Goal: Task Accomplishment & Management: Manage account settings

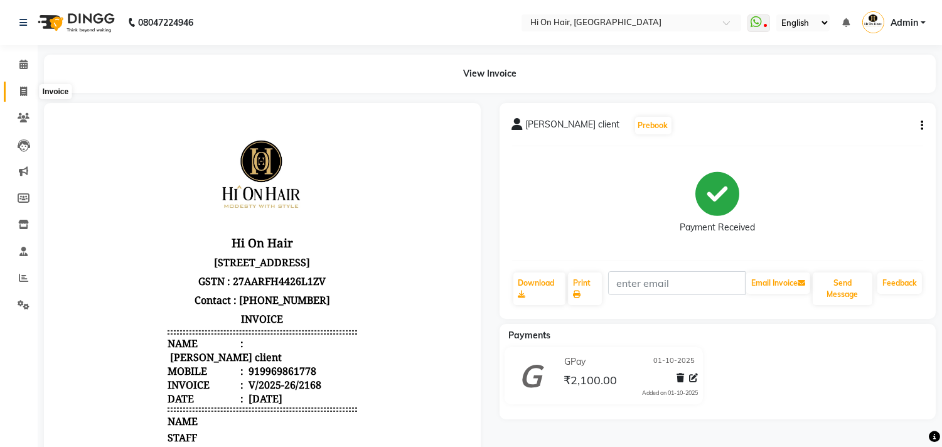
click at [14, 89] on span at bounding box center [24, 92] width 22 height 14
select select "535"
select select "service"
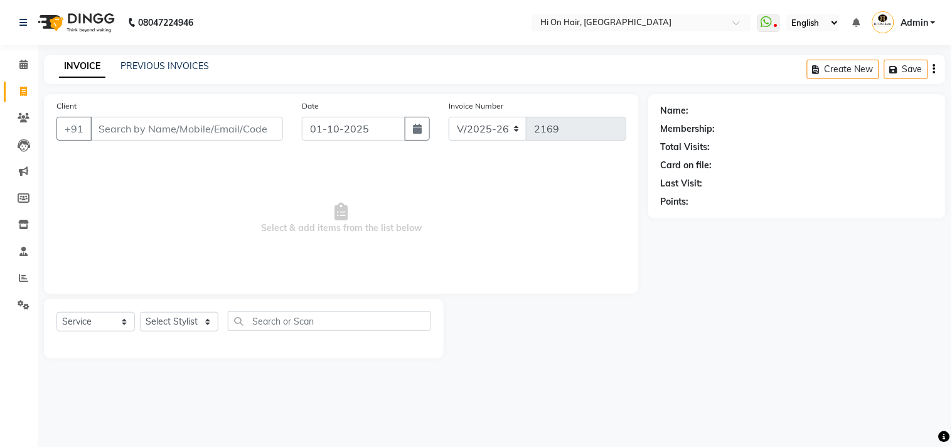
click at [135, 123] on input "Client" at bounding box center [186, 129] width 193 height 24
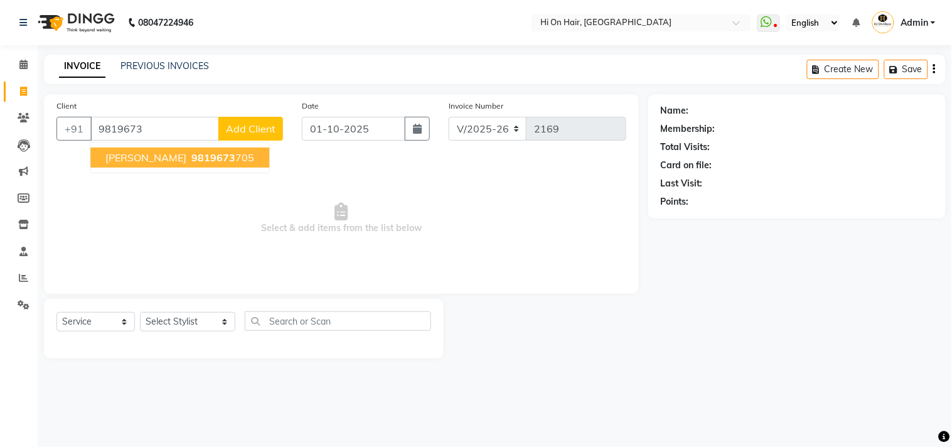
click at [193, 149] on button "[PERSON_NAME] 9819673 705" at bounding box center [179, 158] width 179 height 20
type input "9819673705"
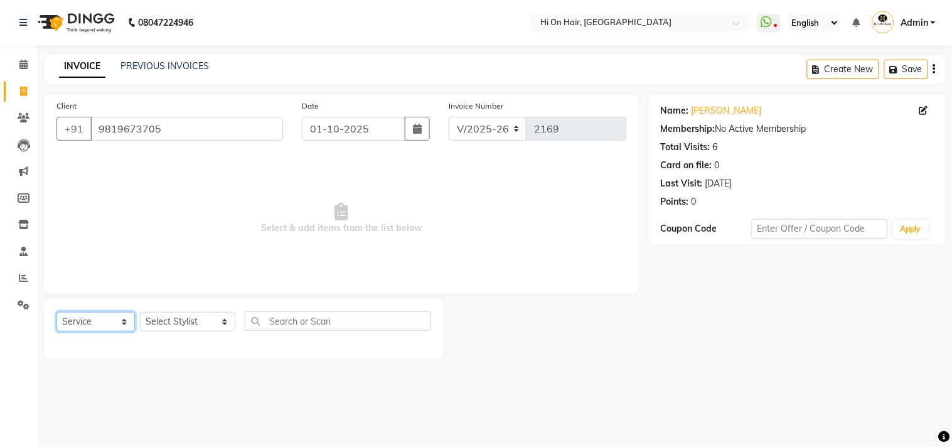
click at [97, 324] on select "Select Service Product Membership Package Voucher Prepaid Gift Card" at bounding box center [95, 321] width 78 height 19
select select "product"
click at [56, 313] on select "Select Service Product Membership Package Voucher Prepaid Gift Card" at bounding box center [95, 321] width 78 height 19
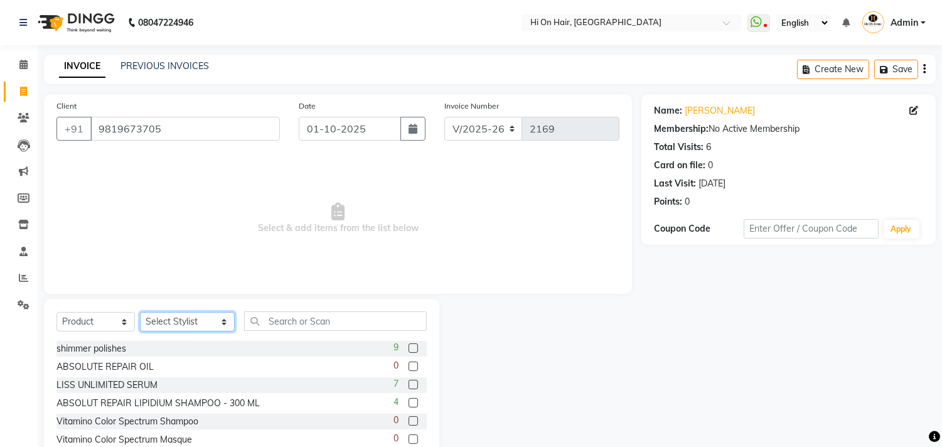
click at [197, 330] on select "Select Stylist [PERSON_NAME] [PERSON_NAME] Hi On Hair MAKYOPHI [PERSON_NAME] [P…" at bounding box center [187, 321] width 95 height 19
select select "35104"
click at [140, 313] on select "Select Stylist [PERSON_NAME] [PERSON_NAME] Hi On Hair MAKYOPHI [PERSON_NAME] [P…" at bounding box center [187, 321] width 95 height 19
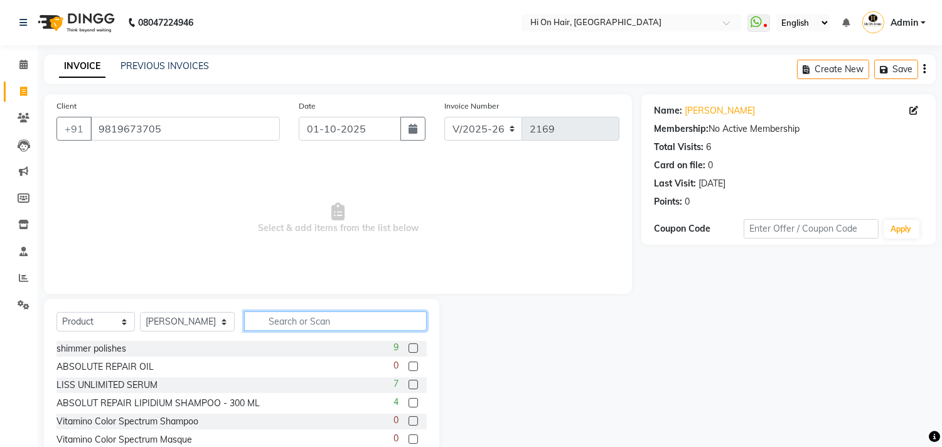
click at [302, 319] on input "text" at bounding box center [335, 320] width 183 height 19
type input "moisture"
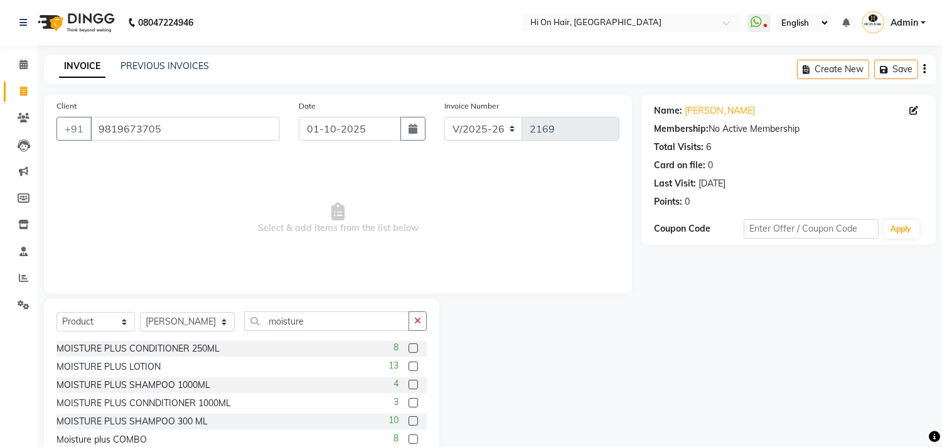
click at [411, 350] on label at bounding box center [413, 347] width 9 height 9
click at [411, 350] on input "checkbox" at bounding box center [413, 349] width 8 height 8
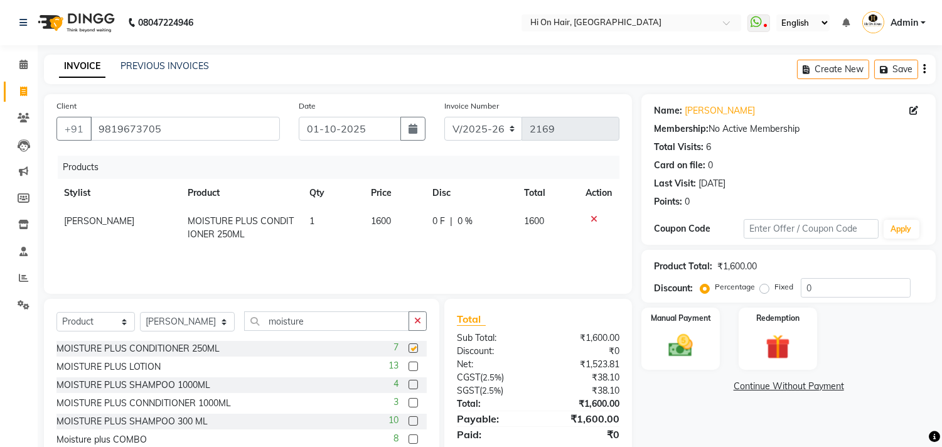
checkbox input "false"
click at [271, 323] on input "moisture" at bounding box center [326, 320] width 165 height 19
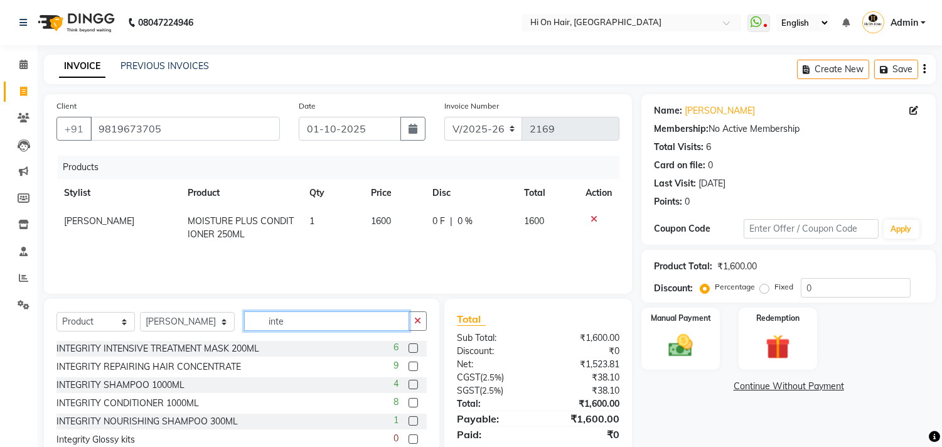
type input "inte"
click at [409, 426] on div at bounding box center [413, 422] width 8 height 13
click at [409, 422] on label at bounding box center [413, 420] width 9 height 9
click at [409, 422] on input "checkbox" at bounding box center [413, 421] width 8 height 8
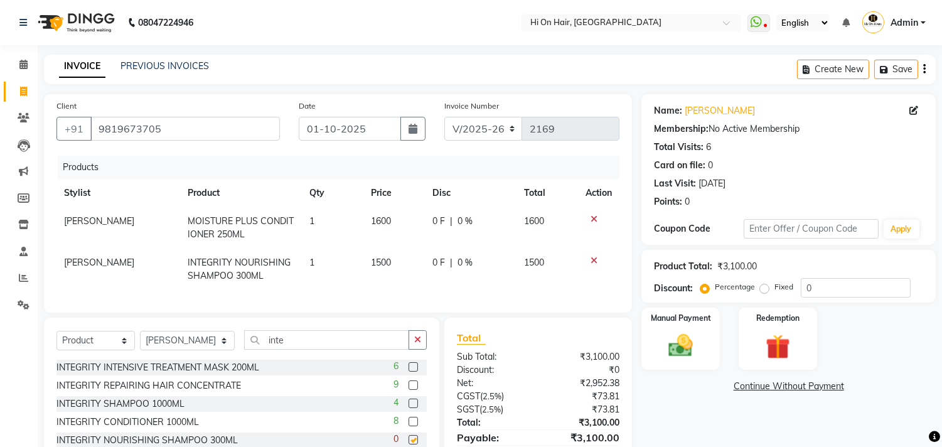
checkbox input "false"
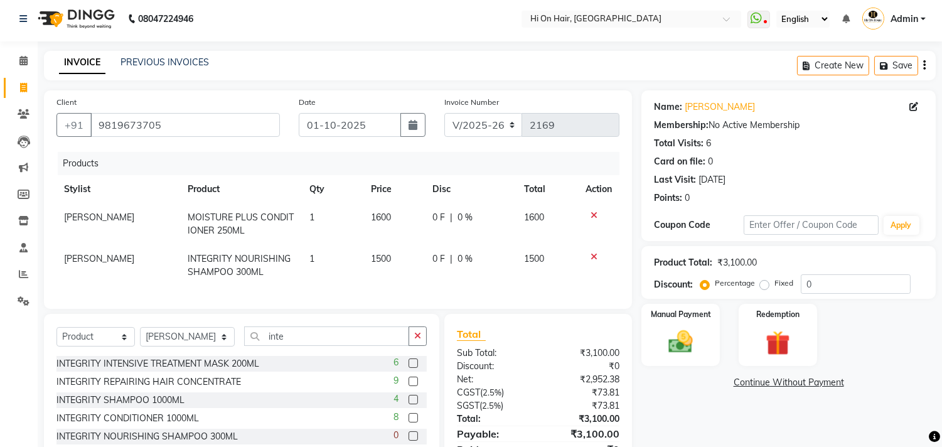
scroll to position [85, 0]
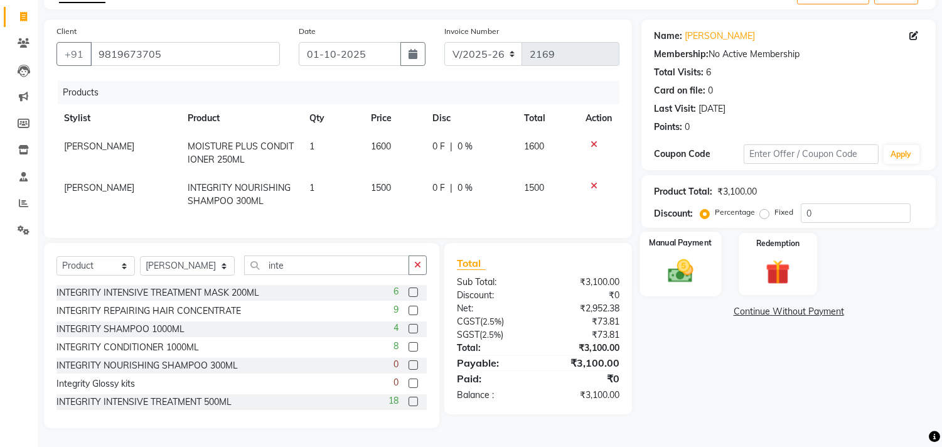
click at [685, 264] on img at bounding box center [680, 272] width 41 height 30
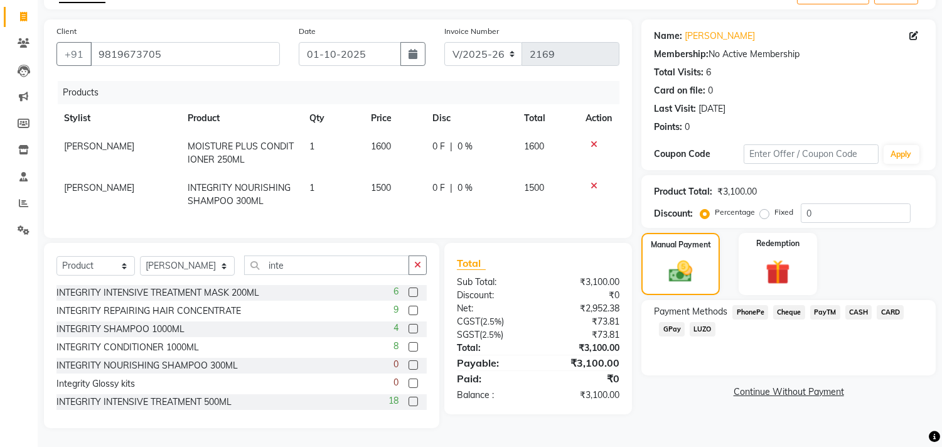
click at [670, 322] on span "GPay" at bounding box center [672, 329] width 26 height 14
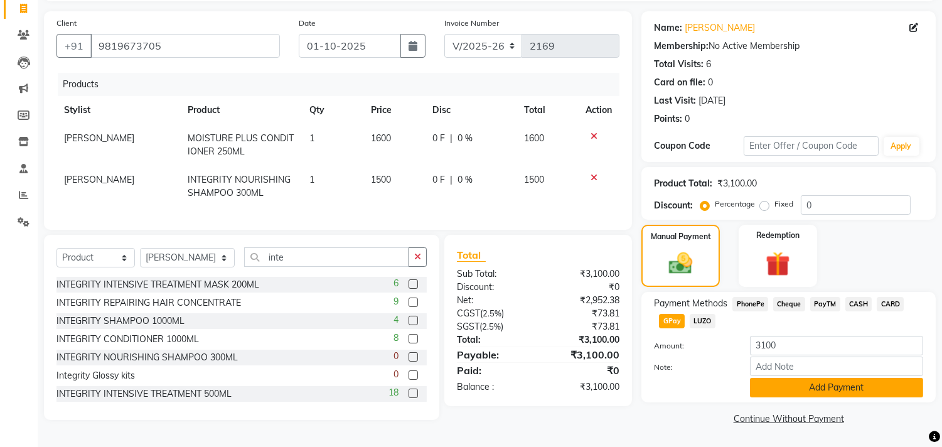
click at [780, 387] on button "Add Payment" at bounding box center [836, 387] width 173 height 19
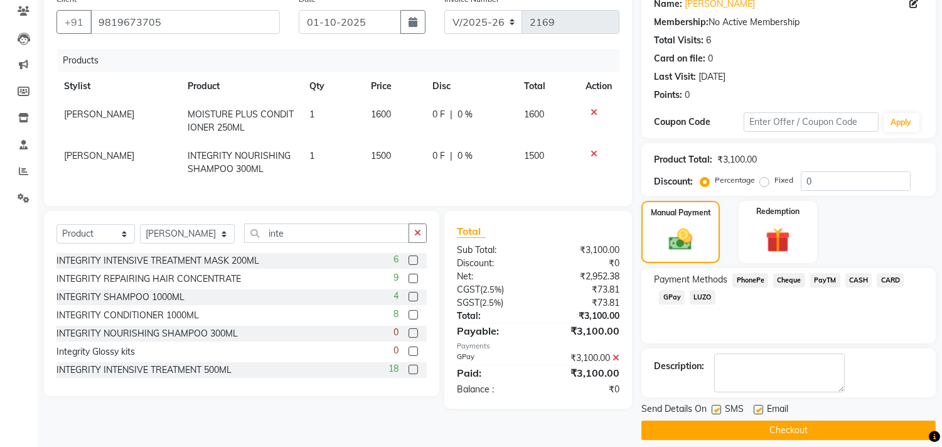
scroll to position [117, 0]
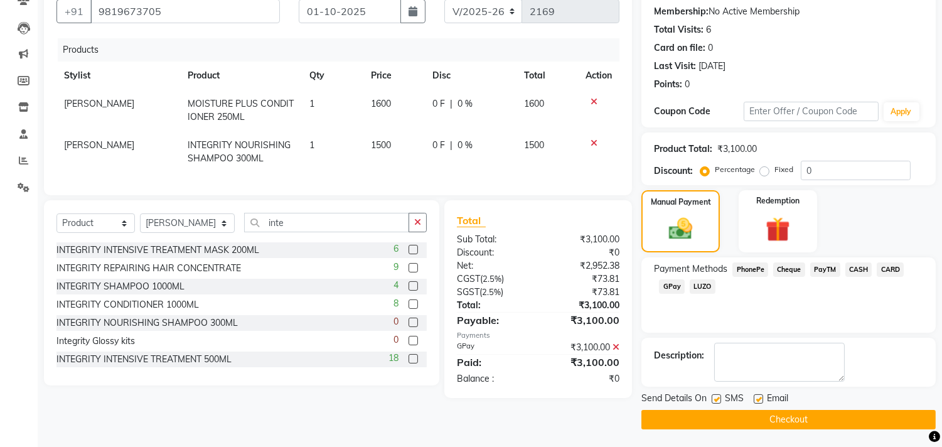
click at [758, 400] on label at bounding box center [758, 398] width 9 height 9
click at [758, 400] on input "checkbox" at bounding box center [758, 399] width 8 height 8
checkbox input "false"
click at [738, 421] on button "Checkout" at bounding box center [789, 419] width 294 height 19
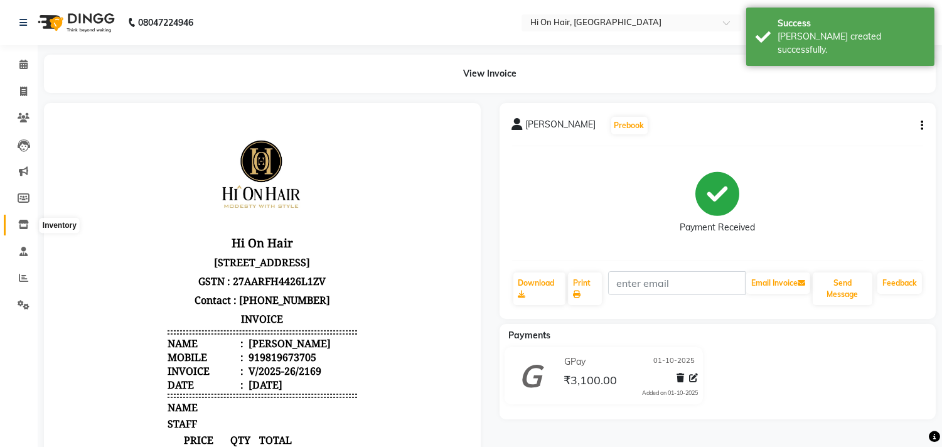
click at [27, 220] on span at bounding box center [24, 225] width 22 height 14
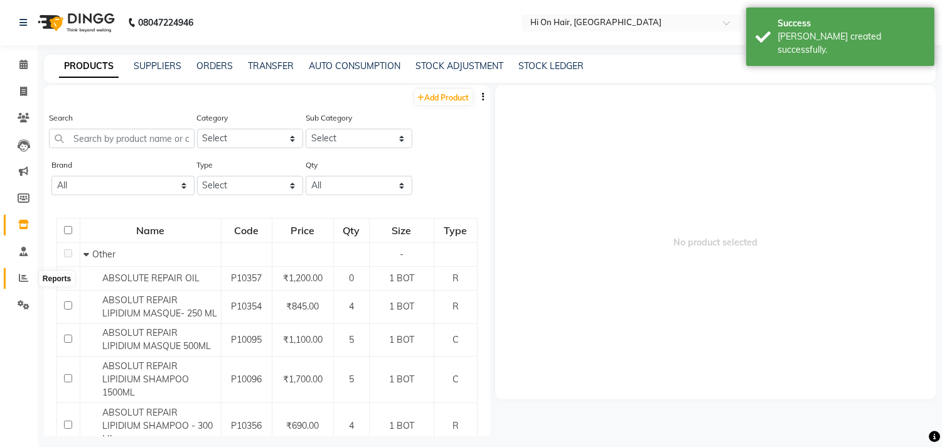
click at [16, 274] on span at bounding box center [24, 278] width 22 height 14
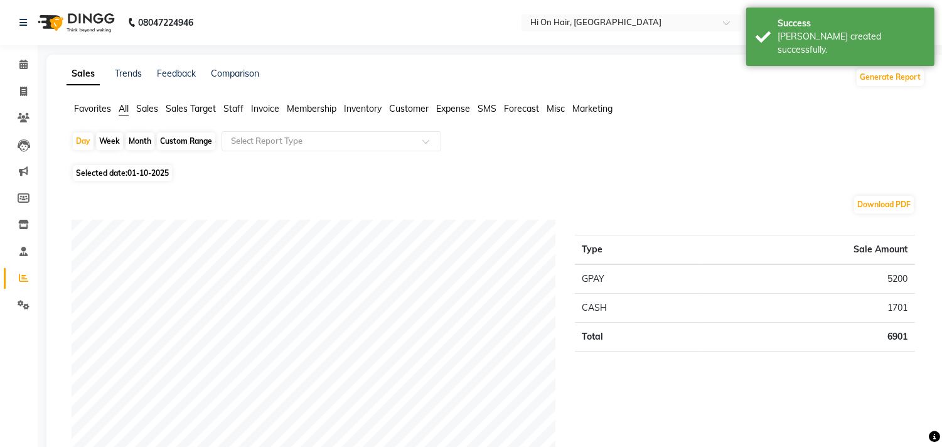
click at [127, 145] on div "Month" at bounding box center [140, 141] width 29 height 18
select select "10"
select select "2025"
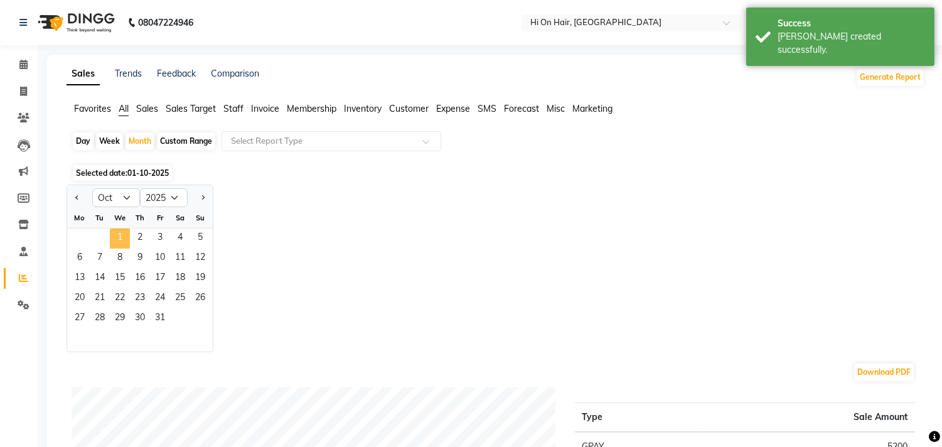
click at [110, 235] on span "1" at bounding box center [120, 239] width 20 height 20
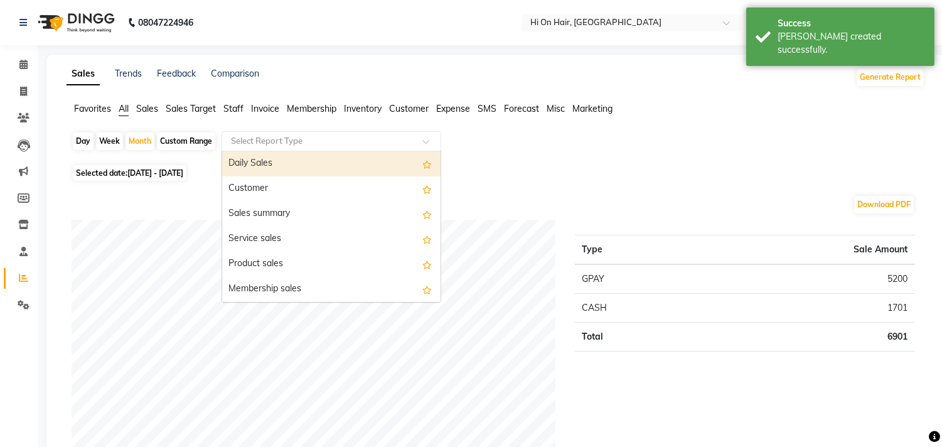
click at [254, 142] on input "text" at bounding box center [319, 141] width 181 height 13
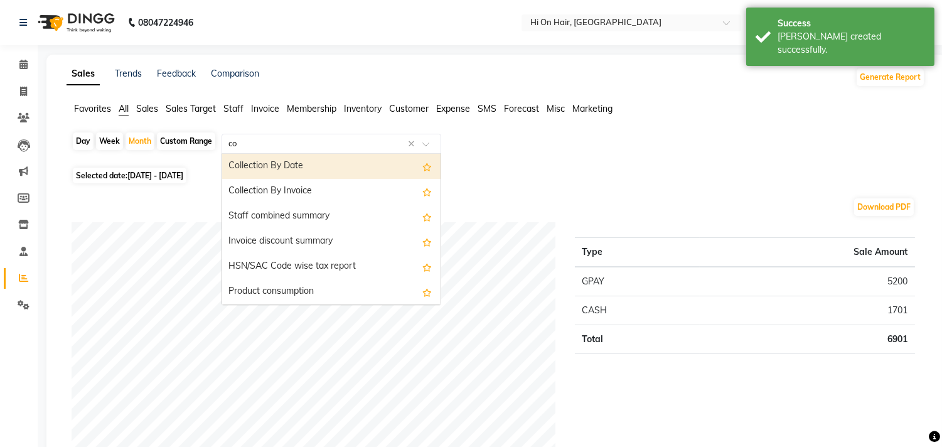
type input "com"
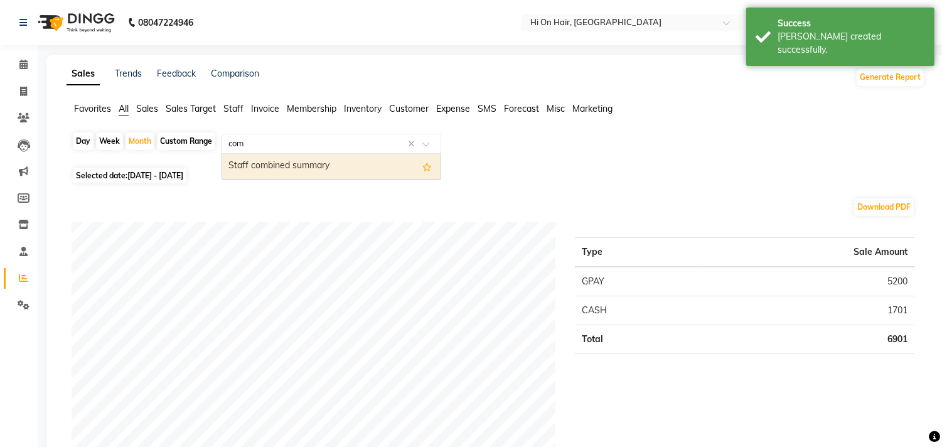
click at [247, 160] on div "Staff combined summary" at bounding box center [331, 166] width 218 height 25
select select "full_report"
select select "csv"
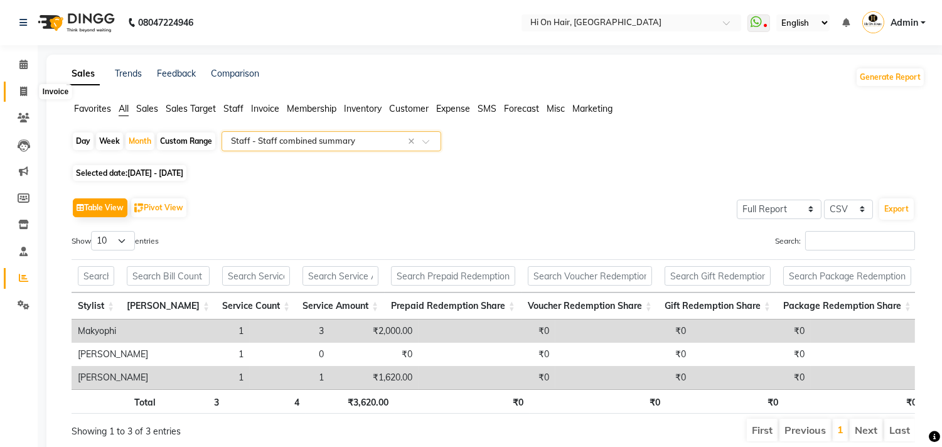
click at [25, 89] on icon at bounding box center [23, 91] width 7 height 9
select select "service"
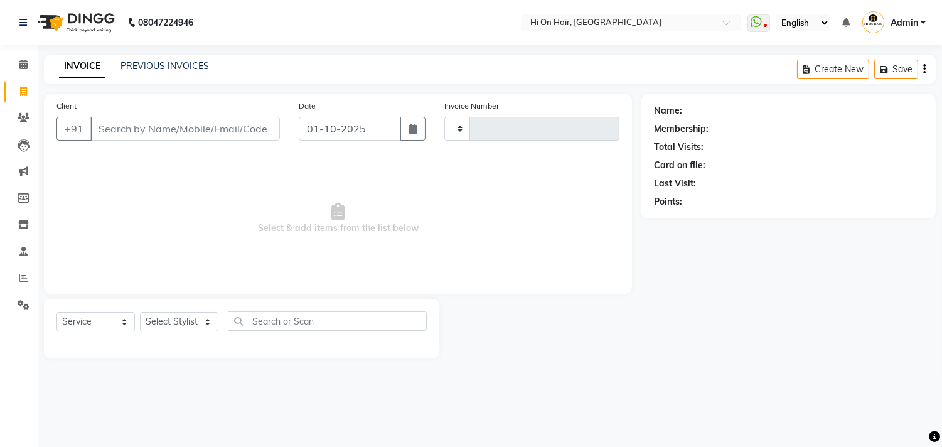
type input "2170"
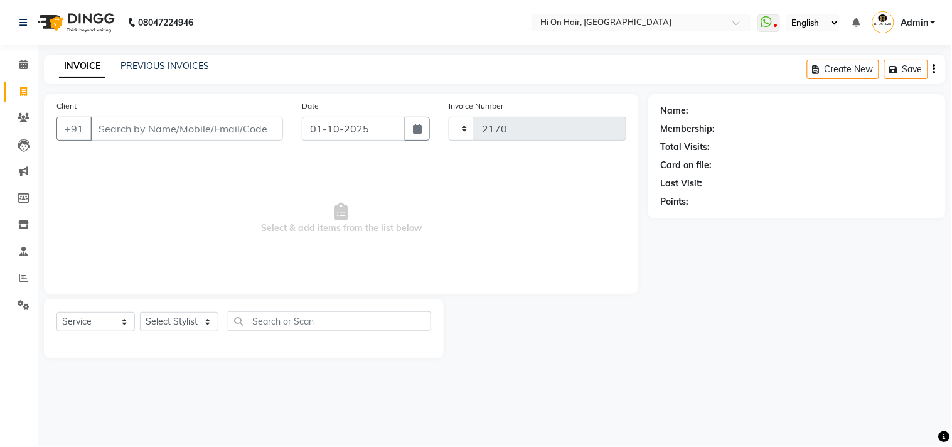
select select "535"
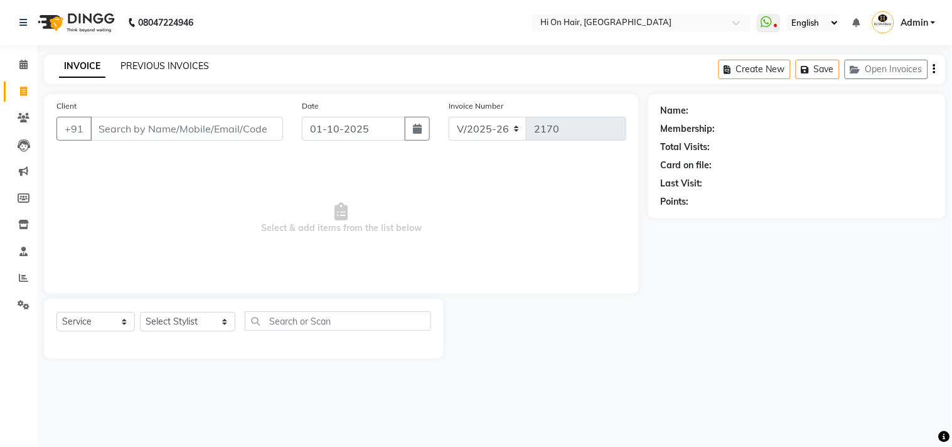
click at [151, 61] on link "PREVIOUS INVOICES" at bounding box center [165, 65] width 89 height 11
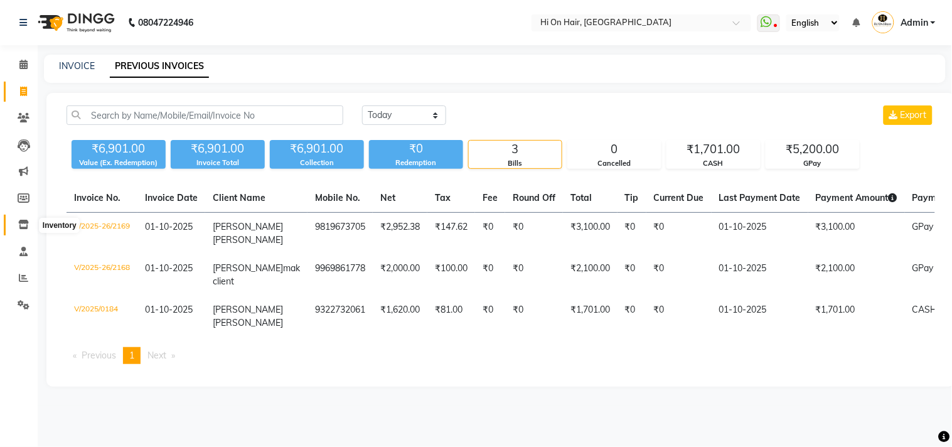
click at [20, 229] on icon at bounding box center [23, 224] width 11 height 9
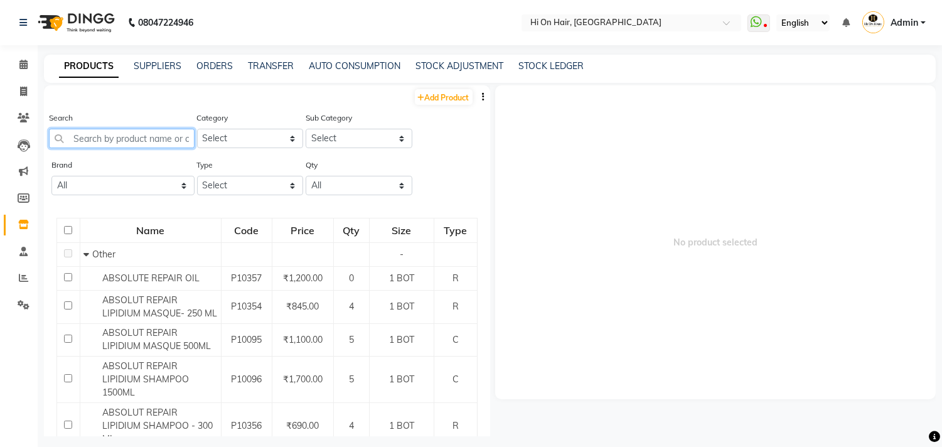
click at [91, 138] on input "text" at bounding box center [122, 138] width 146 height 19
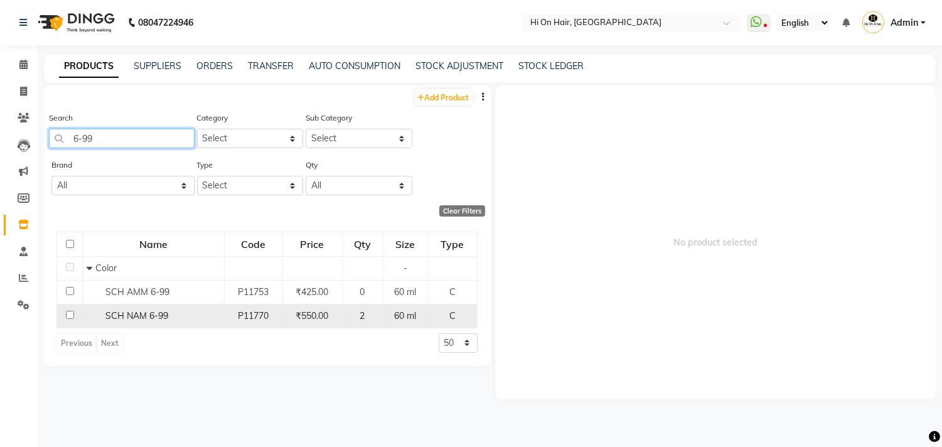
type input "6-99"
click at [174, 310] on div "SCH NAM 6-99" at bounding box center [154, 315] width 134 height 13
select select
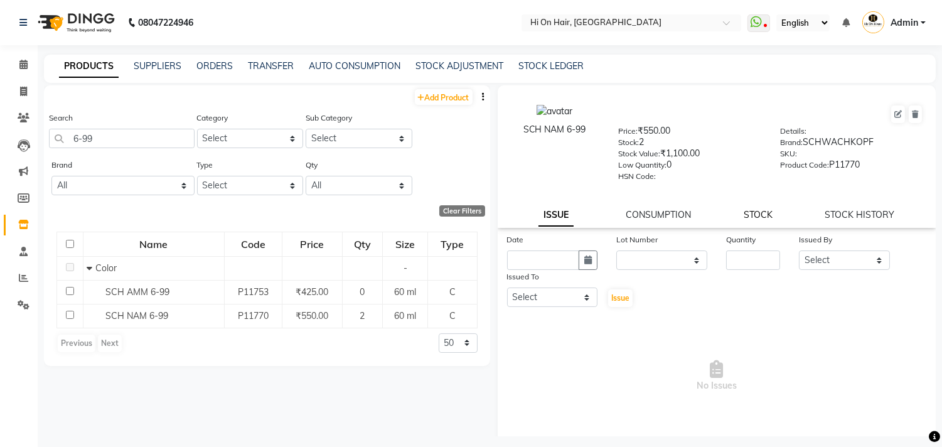
click at [744, 209] on link "STOCK" at bounding box center [758, 214] width 29 height 11
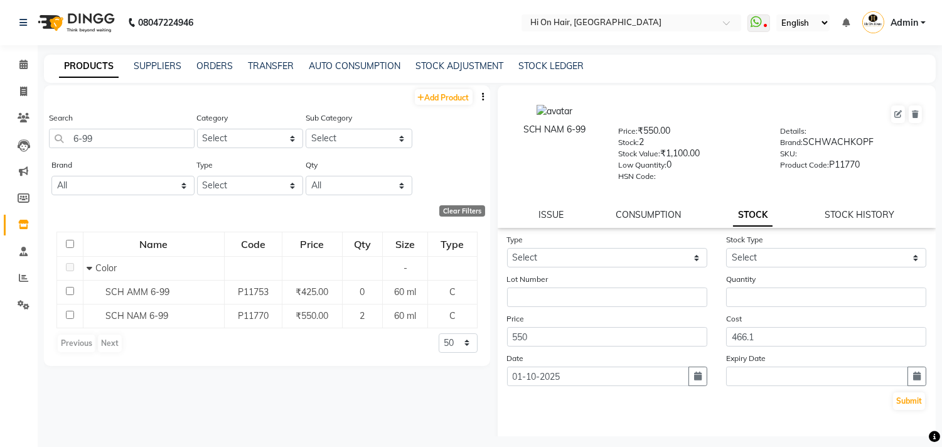
click at [642, 271] on form "Type Select In Out Stock Type Select Lot Number Quantity Price 550 Cost 466.1 D…" at bounding box center [717, 322] width 420 height 178
click at [648, 259] on select "Select In Out" at bounding box center [607, 257] width 200 height 19
select select "out"
click at [507, 249] on select "Select In Out" at bounding box center [607, 257] width 200 height 19
select select
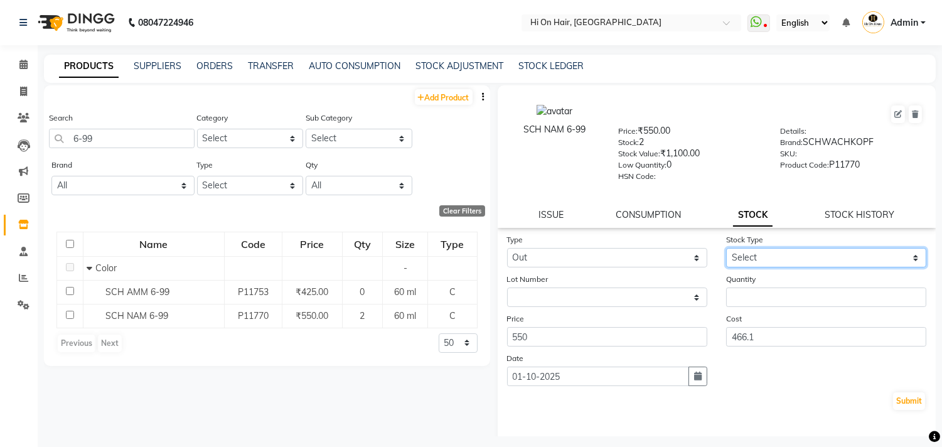
click at [732, 261] on select "Select Internal Use Damaged Expired Adjustment Return Other" at bounding box center [826, 257] width 200 height 19
select select "internal use"
click at [726, 249] on select "Select Internal Use Damaged Expired Adjustment Return Other" at bounding box center [826, 257] width 200 height 19
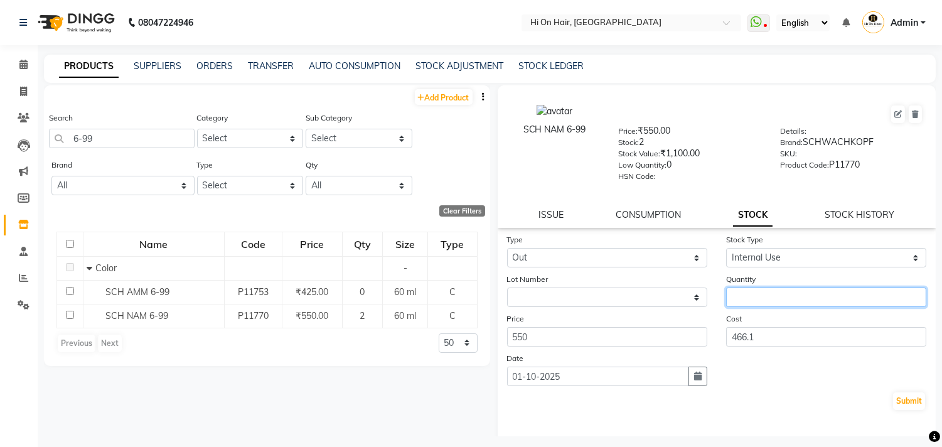
click at [763, 299] on input "number" at bounding box center [826, 297] width 200 height 19
type input "2"
click at [895, 399] on button "Submit" at bounding box center [909, 401] width 32 height 18
select select
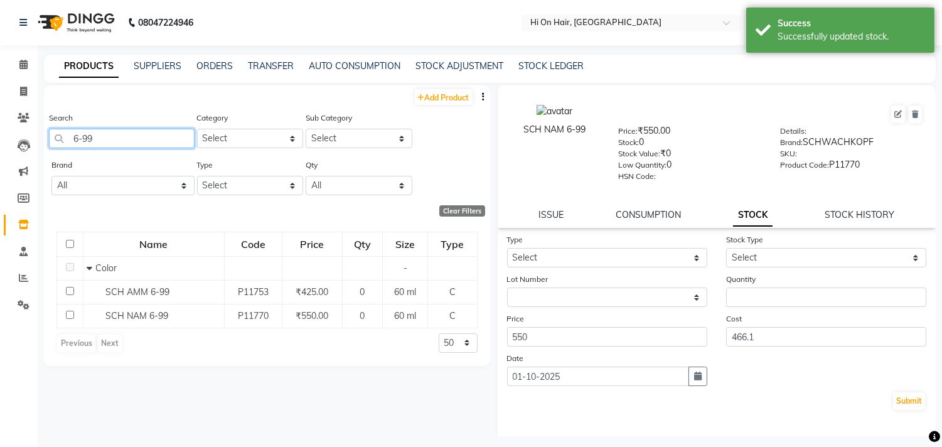
drag, startPoint x: 110, startPoint y: 133, endPoint x: 0, endPoint y: 122, distance: 111.1
click at [0, 122] on app-home "08047224946 Select Location × Hi On Hair, [GEOGRAPHIC_DATA] Galleria WhatsApp S…" at bounding box center [471, 227] width 942 height 455
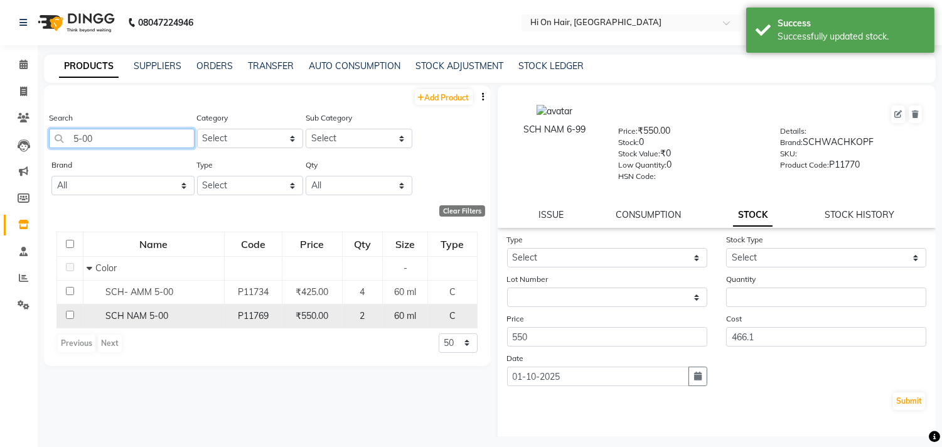
type input "5-00"
click at [161, 311] on span "SCH NAM 5-00" at bounding box center [136, 315] width 63 height 11
select select
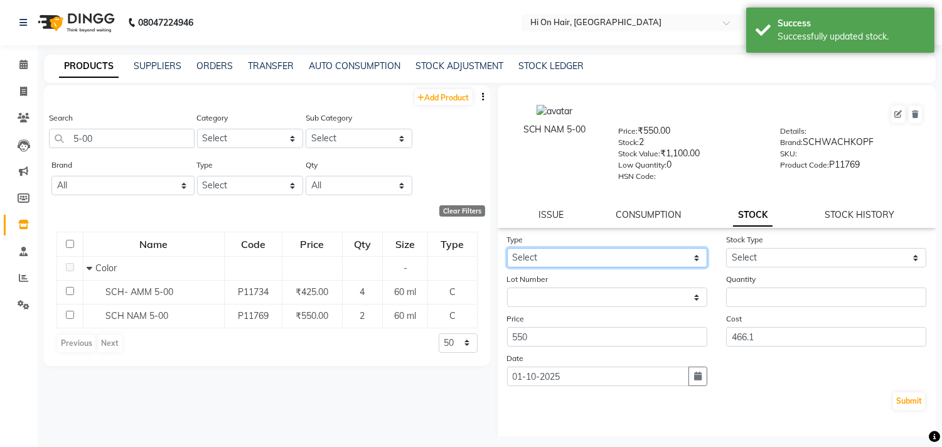
click at [688, 262] on select "Select In Out" at bounding box center [607, 257] width 200 height 19
select select "out"
click at [507, 249] on select "Select In Out" at bounding box center [607, 257] width 200 height 19
click at [738, 269] on form "Type Select In Out Stock Type Select Internal Use Damaged Expired Adjustment Re…" at bounding box center [717, 322] width 420 height 178
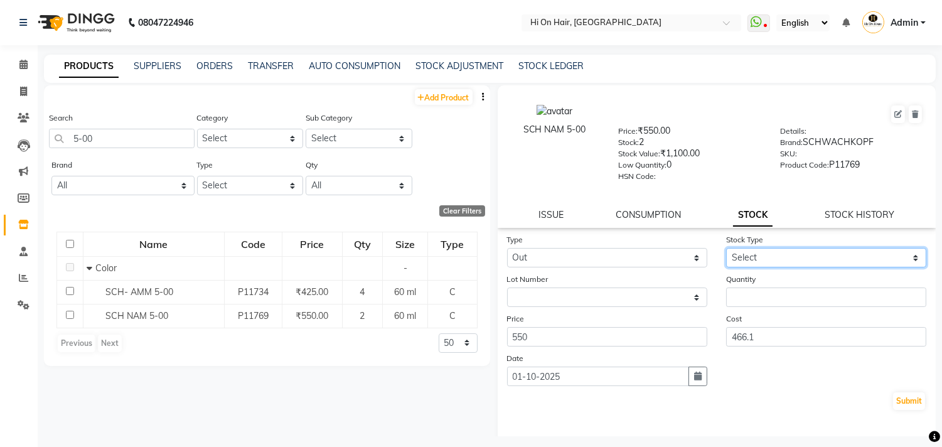
click at [743, 264] on select "Select Internal Use Damaged Expired Adjustment Return Other" at bounding box center [826, 257] width 200 height 19
select select "internal use"
click at [726, 249] on select "Select Internal Use Damaged Expired Adjustment Return Other" at bounding box center [826, 257] width 200 height 19
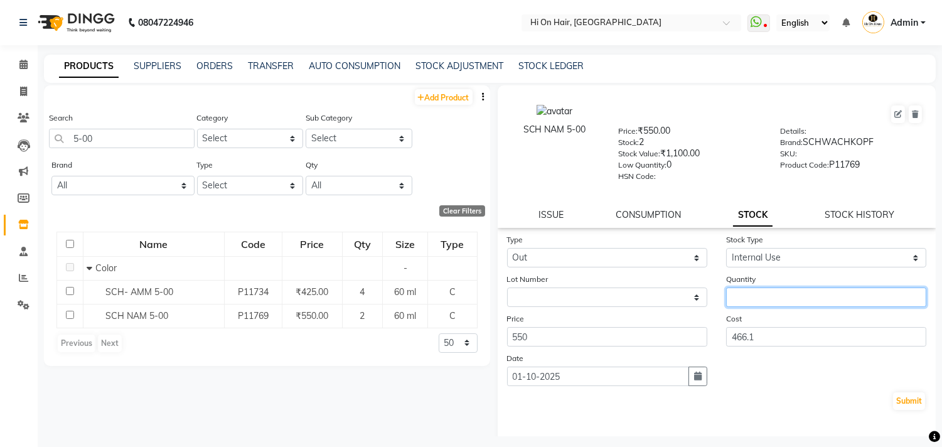
click at [745, 304] on input "number" at bounding box center [826, 297] width 200 height 19
type input "1"
click at [901, 400] on button "Submit" at bounding box center [909, 401] width 32 height 18
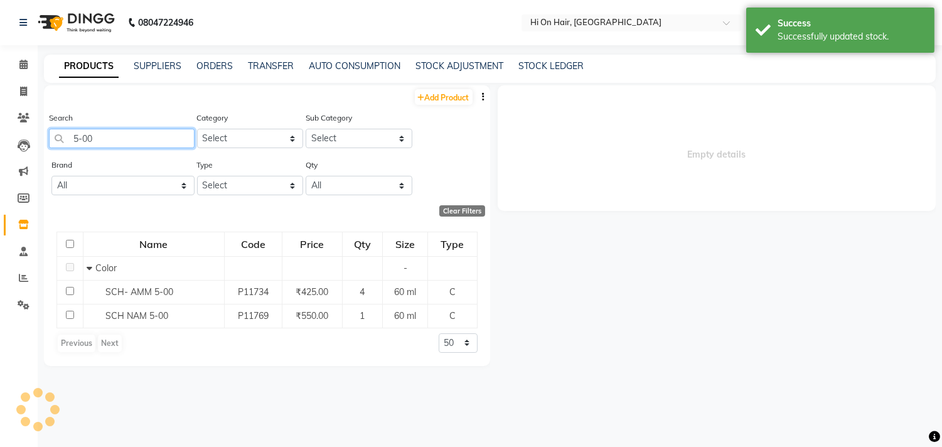
drag, startPoint x: 115, startPoint y: 134, endPoint x: 0, endPoint y: 116, distance: 116.2
click at [0, 116] on app-home "08047224946 Select Location × Hi On Hair, [GEOGRAPHIC_DATA] Galleria WhatsApp S…" at bounding box center [471, 227] width 942 height 455
select select
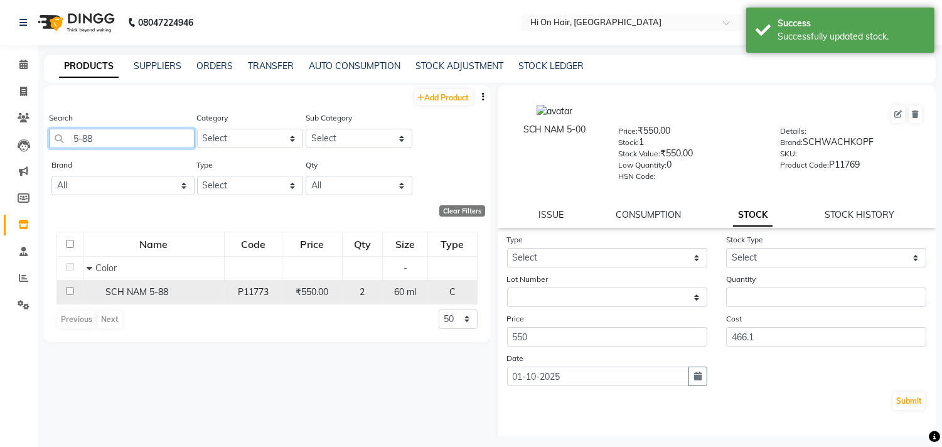
type input "5-88"
click at [149, 294] on span "SCH NAM 5-88" at bounding box center [136, 291] width 63 height 11
select select
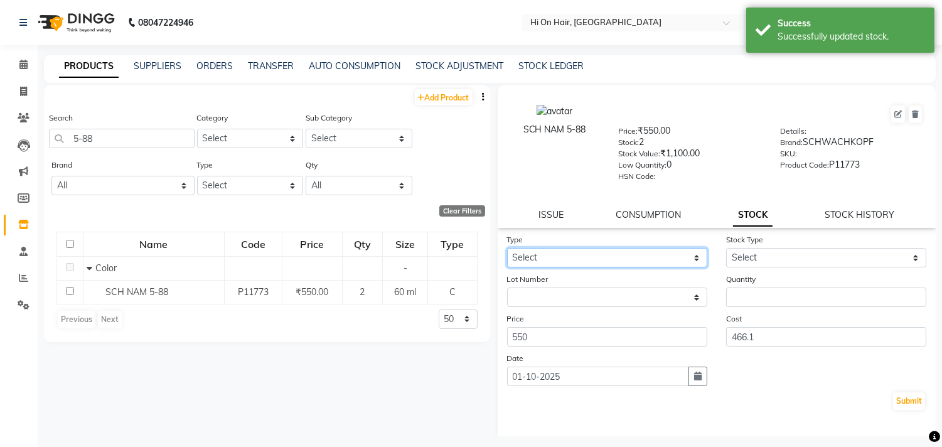
click at [661, 261] on select "Select In Out" at bounding box center [607, 257] width 200 height 19
select select "out"
click at [507, 249] on select "Select In Out" at bounding box center [607, 257] width 200 height 19
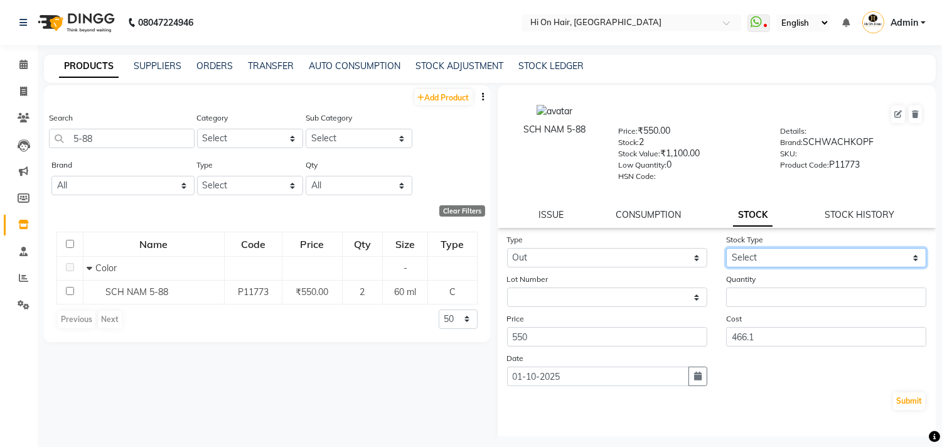
click at [746, 261] on select "Select Internal Use Damaged Expired Adjustment Return Other" at bounding box center [826, 257] width 200 height 19
select select "internal use"
click at [726, 249] on select "Select Internal Use Damaged Expired Adjustment Return Other" at bounding box center [826, 257] width 200 height 19
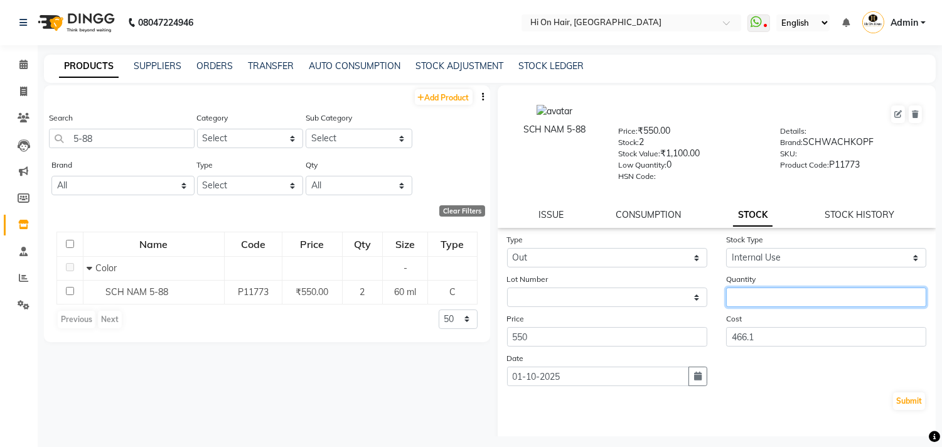
drag, startPoint x: 746, startPoint y: 266, endPoint x: 742, endPoint y: 298, distance: 31.6
click at [742, 298] on input "number" at bounding box center [826, 297] width 200 height 19
type input "1"
click at [907, 397] on button "Submit" at bounding box center [909, 401] width 32 height 18
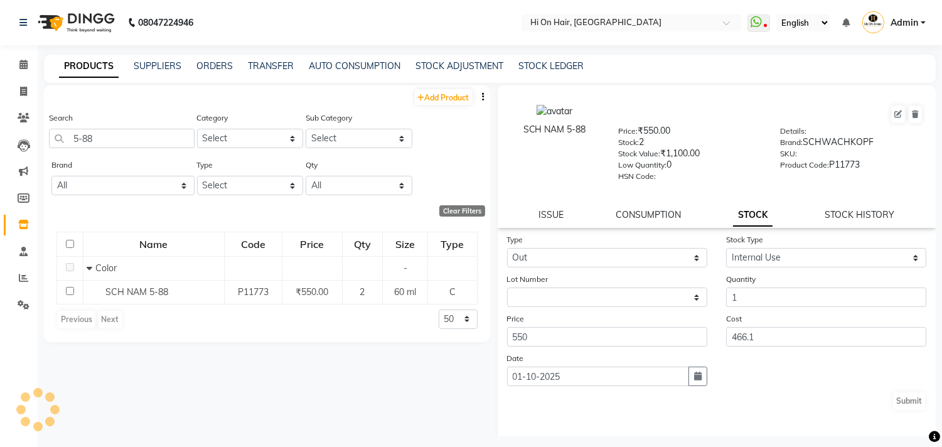
select select
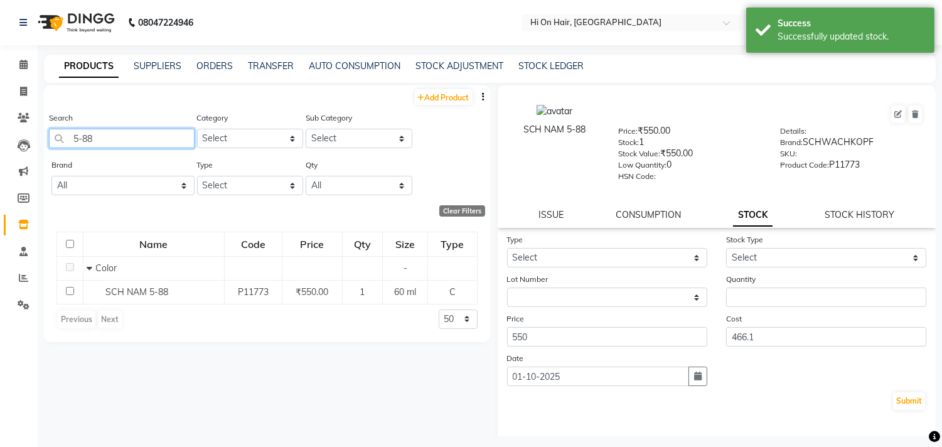
drag, startPoint x: 114, startPoint y: 137, endPoint x: 0, endPoint y: 119, distance: 115.6
click at [0, 119] on app-home "08047224946 Select Location × Hi On Hair, [GEOGRAPHIC_DATA] Galleria WhatsApp S…" at bounding box center [471, 227] width 942 height 455
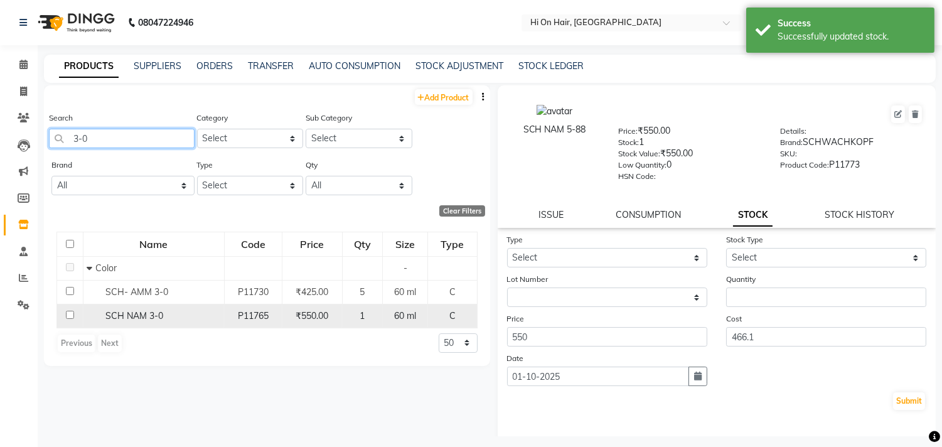
type input "3-0"
click at [175, 309] on div "SCH NAM 3-0" at bounding box center [154, 315] width 134 height 13
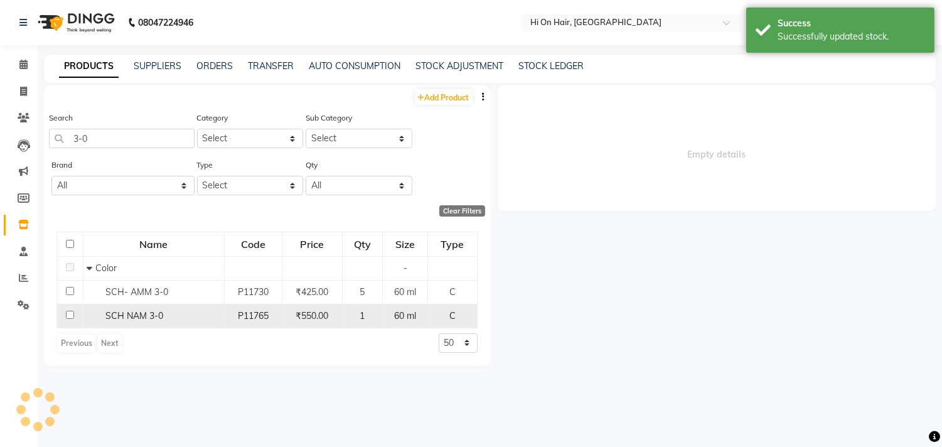
select select
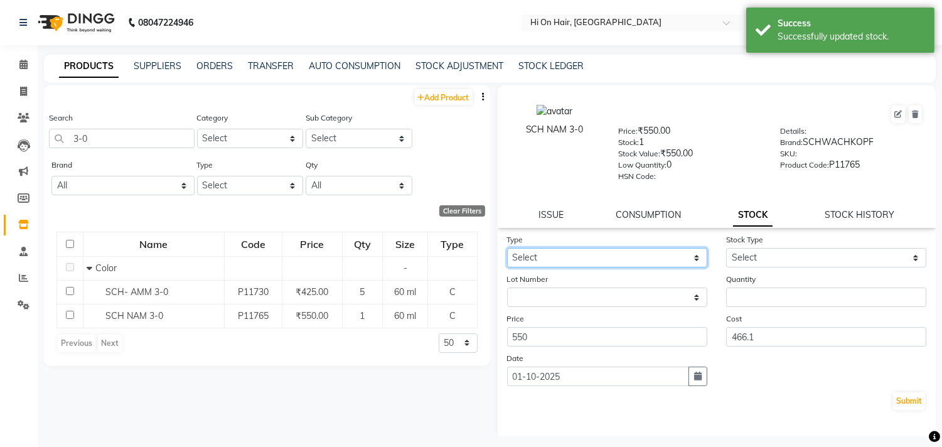
click at [679, 262] on select "Select In Out" at bounding box center [607, 257] width 200 height 19
select select "out"
click at [507, 249] on select "Select In Out" at bounding box center [607, 257] width 200 height 19
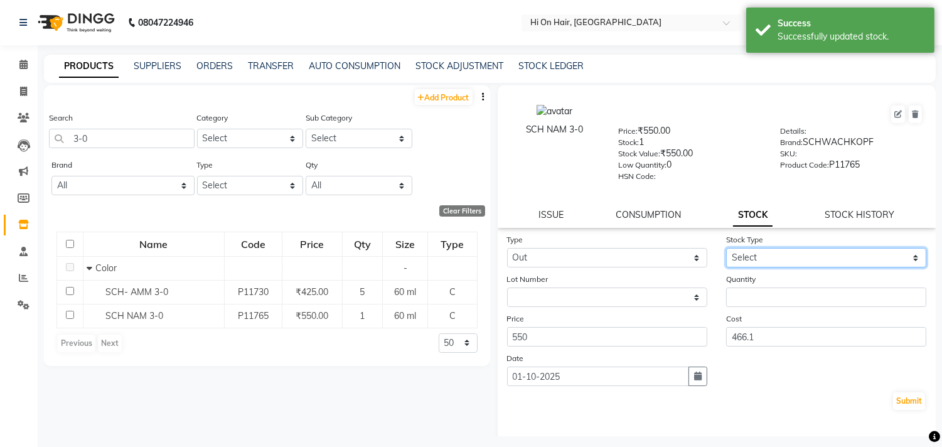
click at [758, 259] on select "Select Internal Use Damaged Expired Adjustment Return Other" at bounding box center [826, 257] width 200 height 19
select select "internal use"
click at [726, 249] on select "Select Internal Use Damaged Expired Adjustment Return Other" at bounding box center [826, 257] width 200 height 19
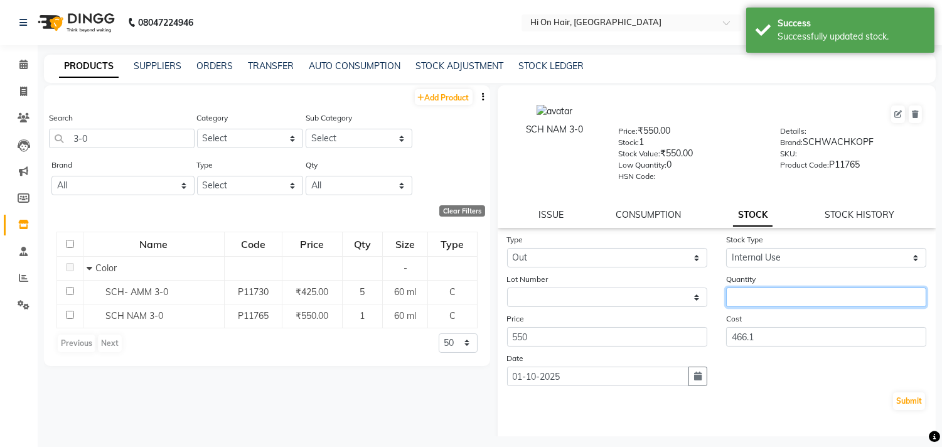
click at [754, 292] on input "number" at bounding box center [826, 297] width 200 height 19
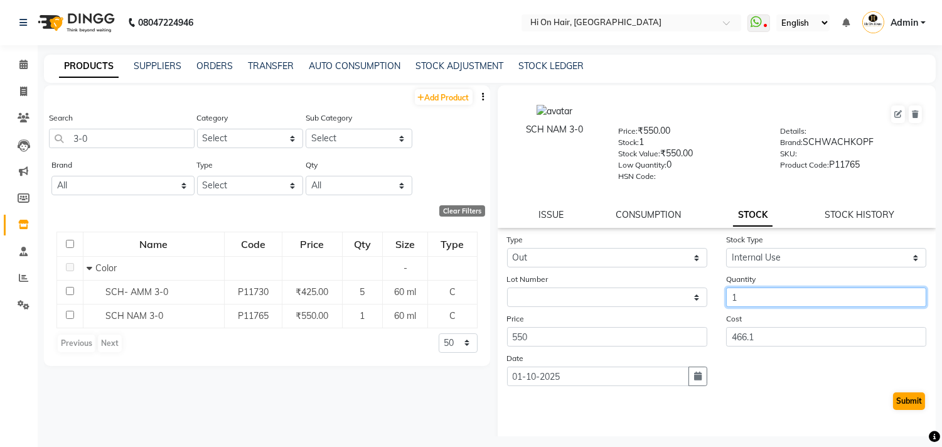
type input "1"
click at [903, 402] on button "Submit" at bounding box center [909, 401] width 32 height 18
select select
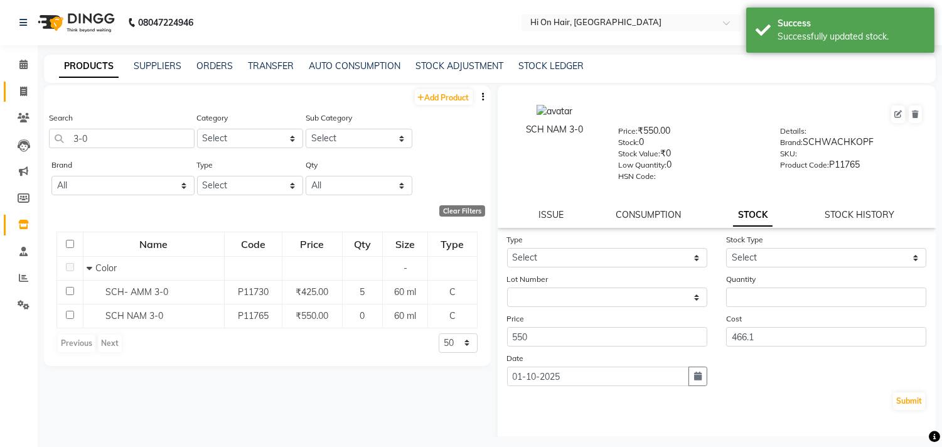
click at [19, 83] on link "Invoice" at bounding box center [19, 92] width 30 height 21
select select "service"
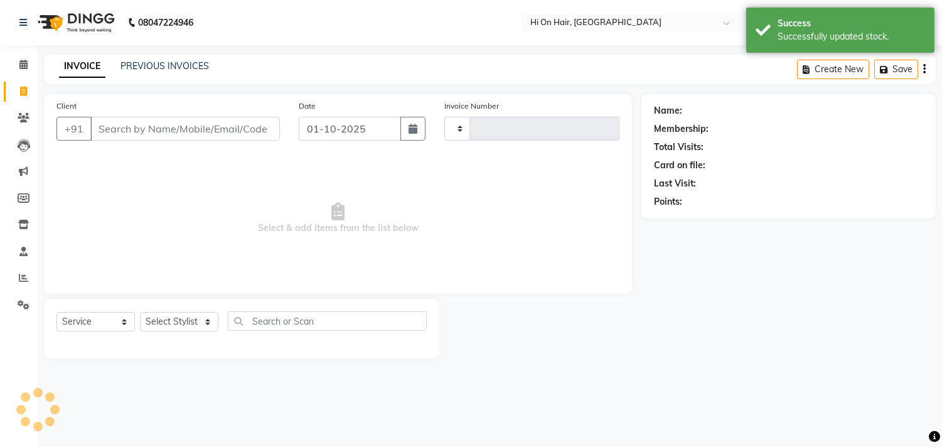
type input "2170"
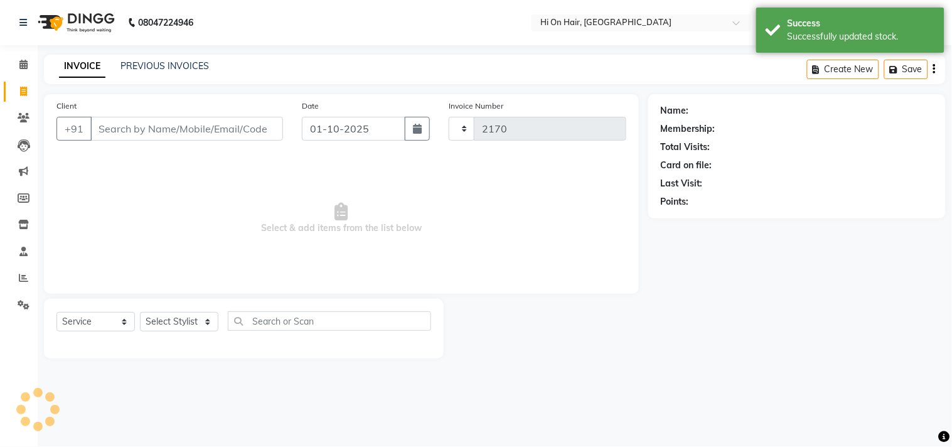
select select "535"
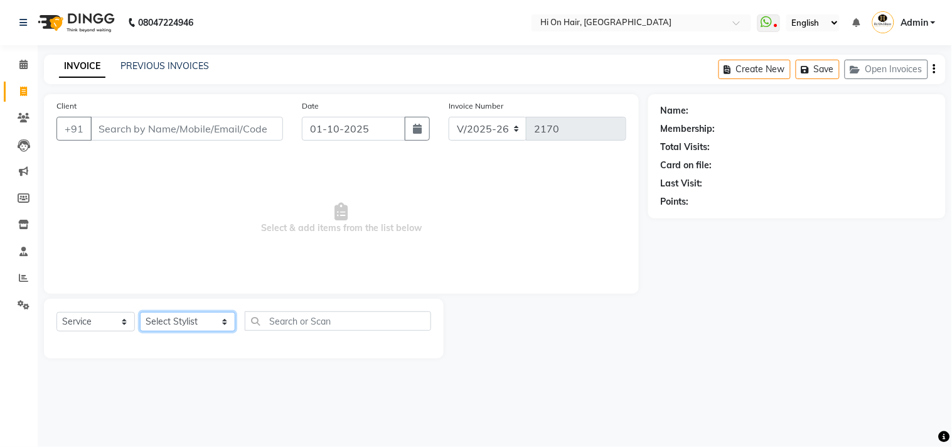
click at [191, 327] on select "Select Stylist [PERSON_NAME] [PERSON_NAME] Hi On Hair MAKYOPHI [PERSON_NAME] [P…" at bounding box center [187, 321] width 95 height 19
select select "30126"
click at [140, 313] on select "Select Stylist [PERSON_NAME] [PERSON_NAME] Hi On Hair MAKYOPHI [PERSON_NAME] [P…" at bounding box center [187, 321] width 95 height 19
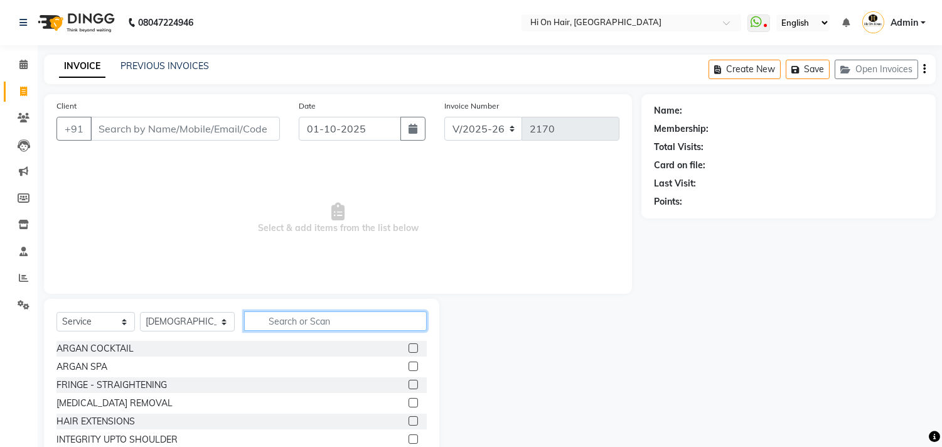
click at [316, 323] on input "text" at bounding box center [335, 320] width 183 height 19
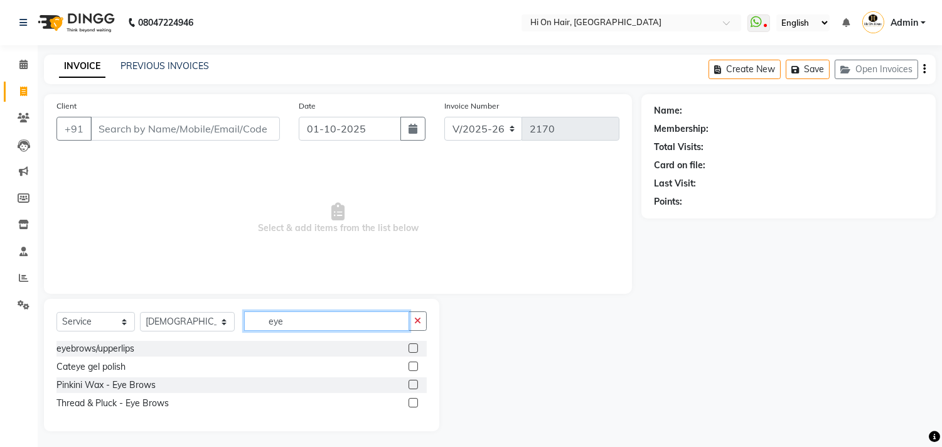
type input "eye"
click at [409, 405] on div at bounding box center [413, 404] width 8 height 13
click at [416, 402] on label at bounding box center [413, 402] width 9 height 9
click at [416, 402] on input "checkbox" at bounding box center [413, 403] width 8 height 8
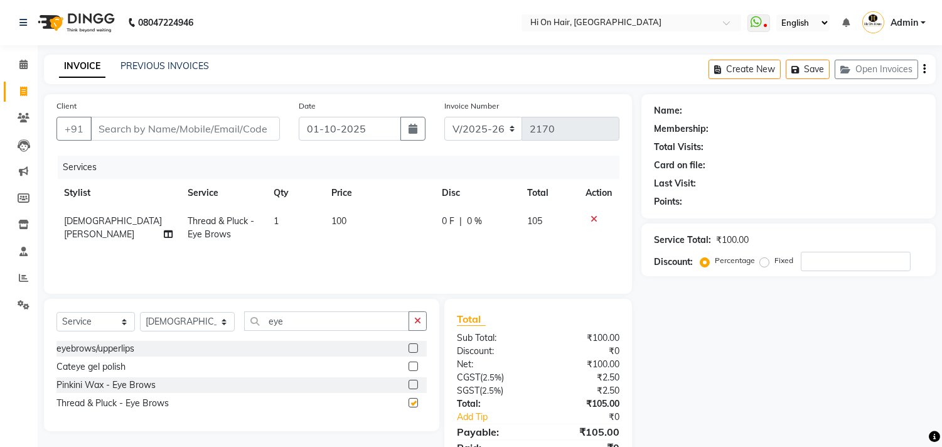
checkbox input "false"
drag, startPoint x: 281, startPoint y: 323, endPoint x: 122, endPoint y: 300, distance: 159.8
click at [122, 300] on div "Select Service Product Membership Package Voucher Prepaid Gift Card Select Styl…" at bounding box center [241, 365] width 395 height 132
type input "for"
click at [412, 385] on label at bounding box center [413, 384] width 9 height 9
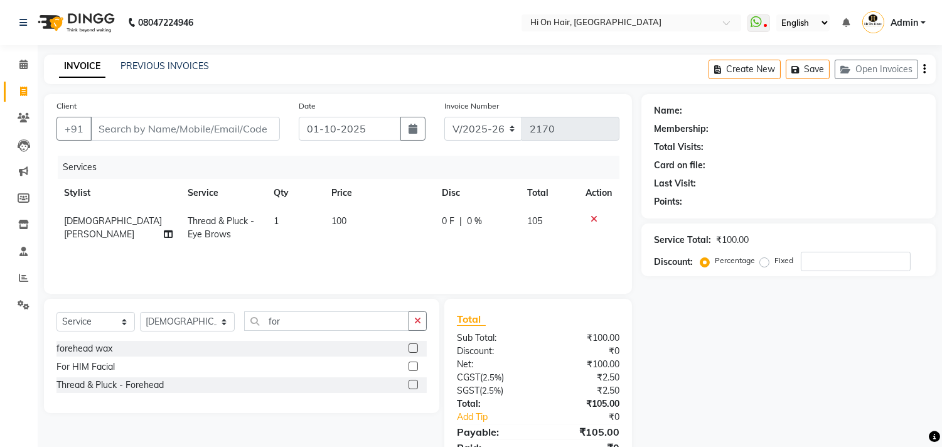
click at [412, 385] on input "checkbox" at bounding box center [413, 385] width 8 height 8
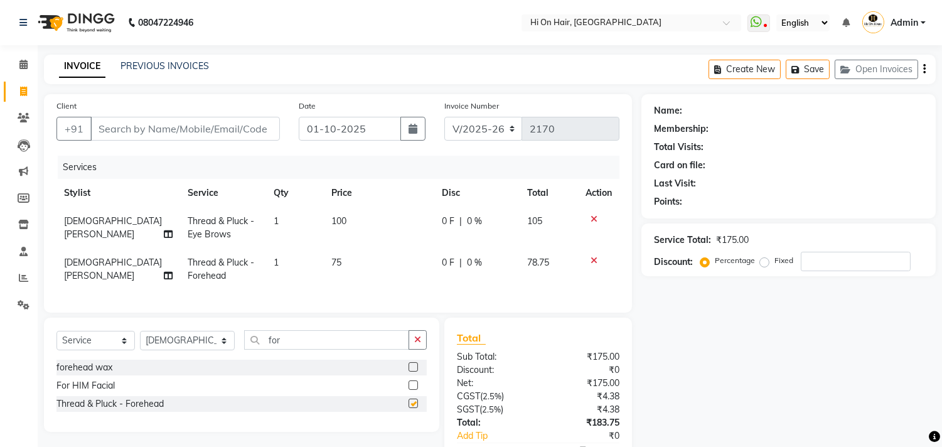
checkbox input "false"
click at [257, 348] on input "for" at bounding box center [326, 339] width 165 height 19
click at [257, 349] on input "for" at bounding box center [326, 339] width 165 height 19
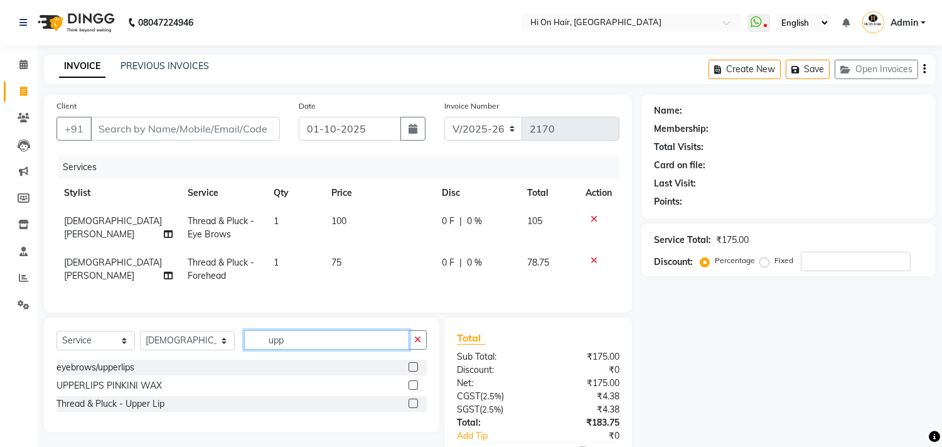
type input "upp"
click at [409, 390] on label at bounding box center [413, 384] width 9 height 9
click at [409, 390] on input "checkbox" at bounding box center [413, 386] width 8 height 8
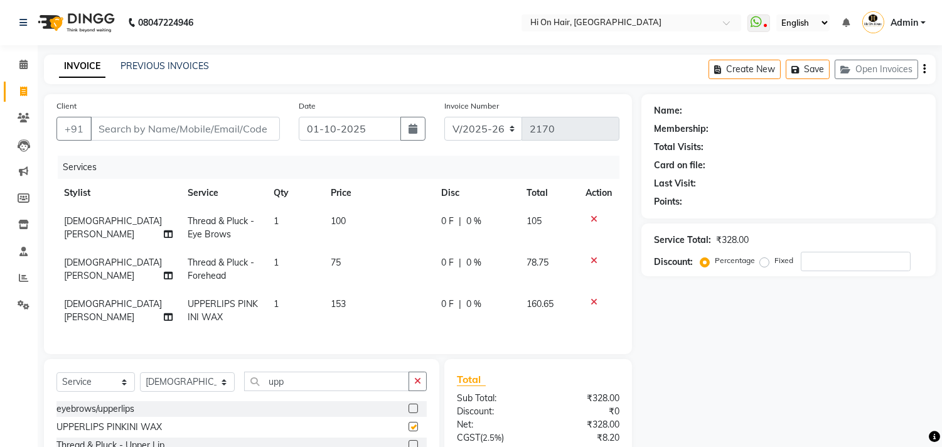
checkbox input "false"
click at [171, 139] on input "Client" at bounding box center [185, 129] width 190 height 24
type input "s"
type input "0"
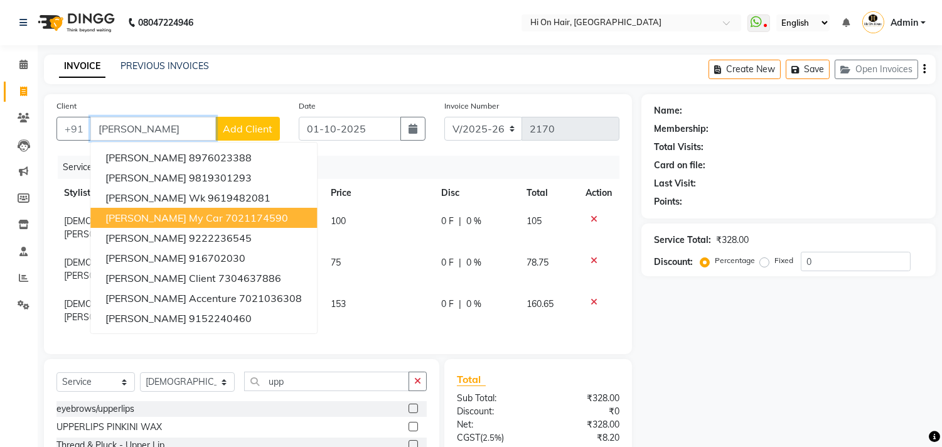
click at [225, 218] on ngb-highlight "7021174590" at bounding box center [256, 218] width 63 height 13
type input "7021174590"
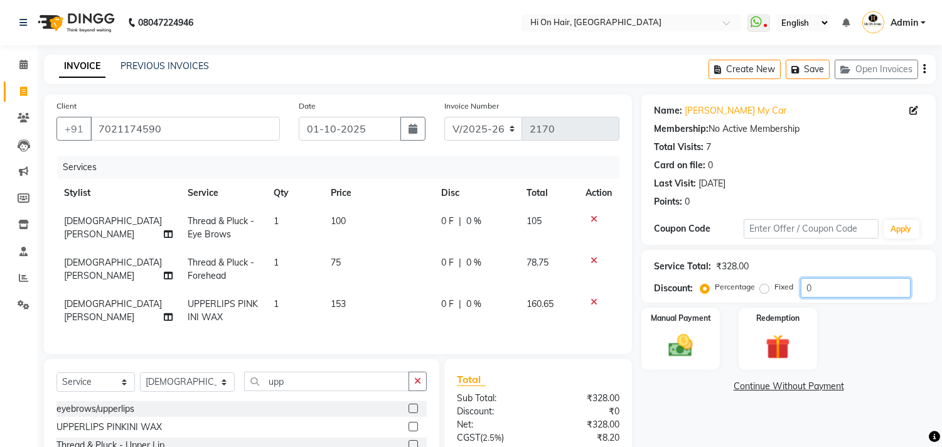
click at [804, 293] on input "0" at bounding box center [856, 287] width 110 height 19
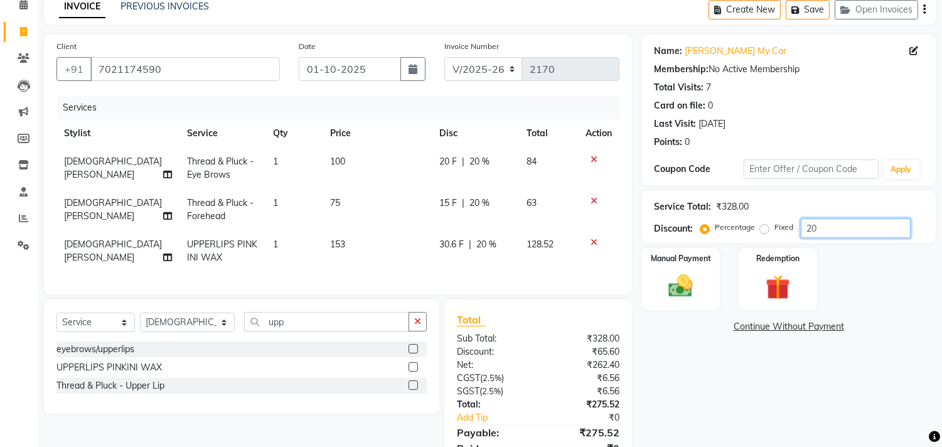
scroll to position [126, 0]
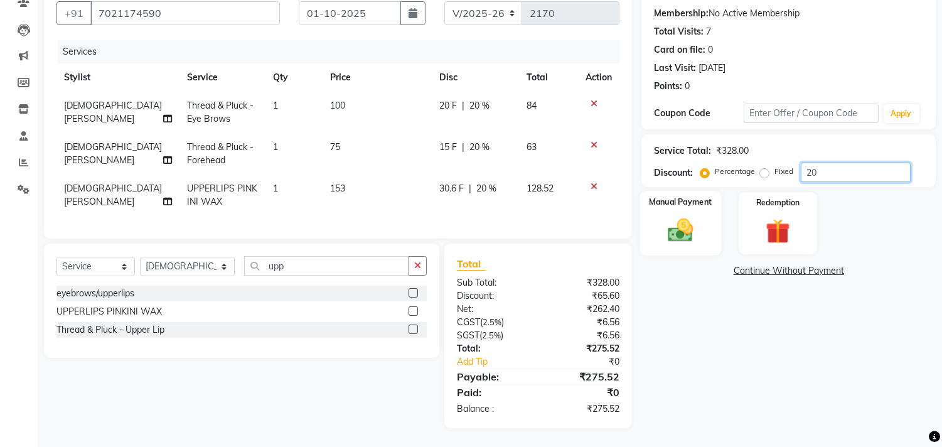
type input "20"
click at [668, 222] on img at bounding box center [680, 231] width 41 height 30
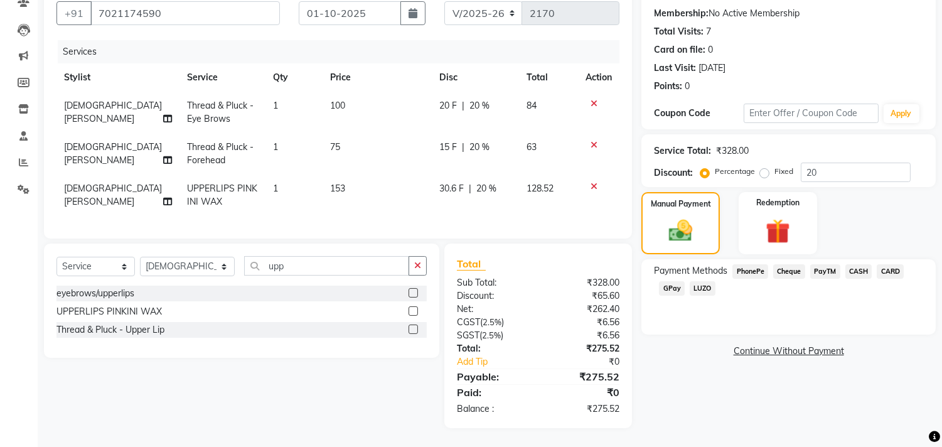
click at [667, 281] on span "GPay" at bounding box center [672, 288] width 26 height 14
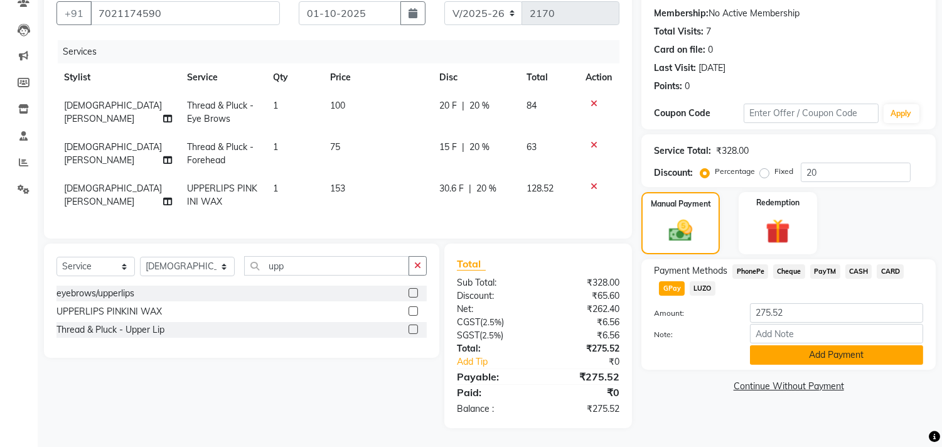
click at [821, 345] on button "Add Payment" at bounding box center [836, 354] width 173 height 19
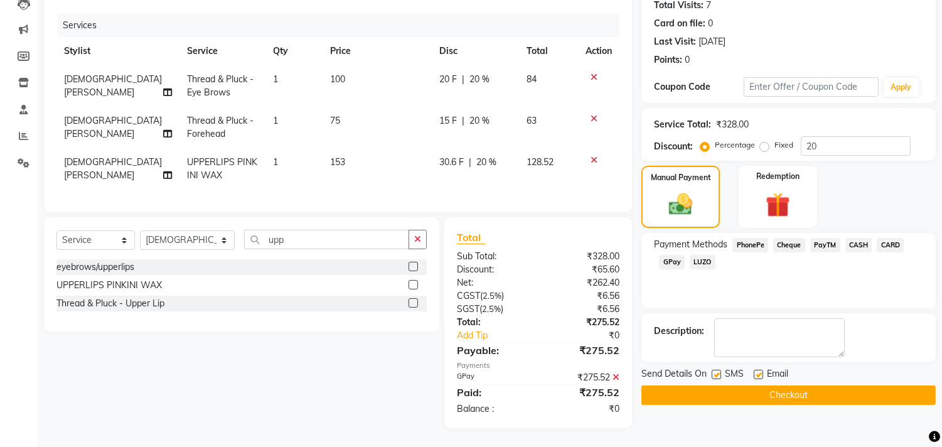
scroll to position [152, 0]
click at [760, 370] on label at bounding box center [758, 374] width 9 height 9
click at [760, 371] on input "checkbox" at bounding box center [758, 375] width 8 height 8
checkbox input "false"
click at [748, 385] on button "Checkout" at bounding box center [789, 394] width 294 height 19
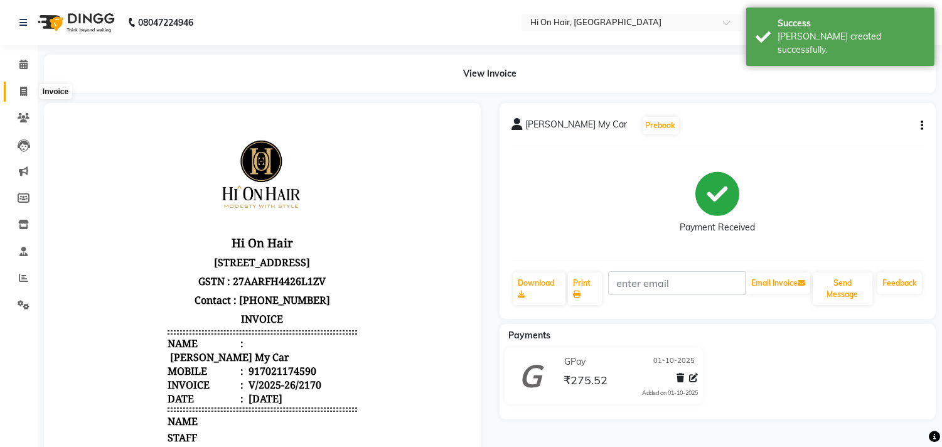
click at [21, 89] on icon at bounding box center [23, 91] width 7 height 9
select select "535"
select select "service"
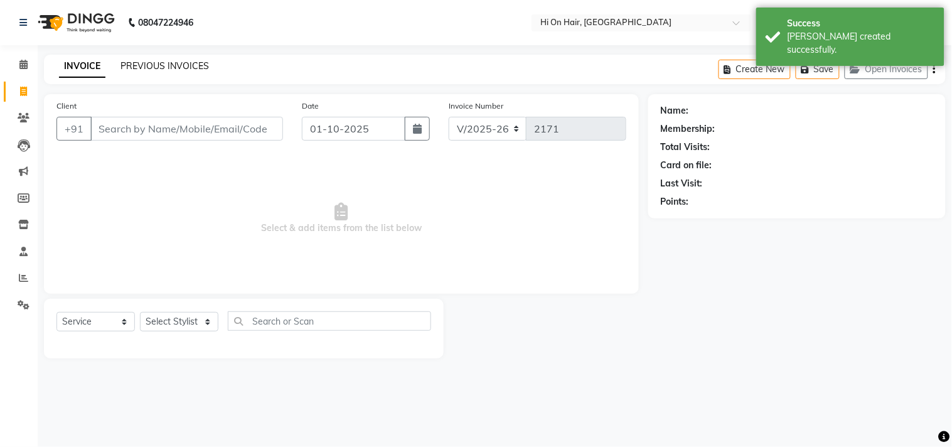
click at [158, 65] on link "PREVIOUS INVOICES" at bounding box center [165, 65] width 89 height 11
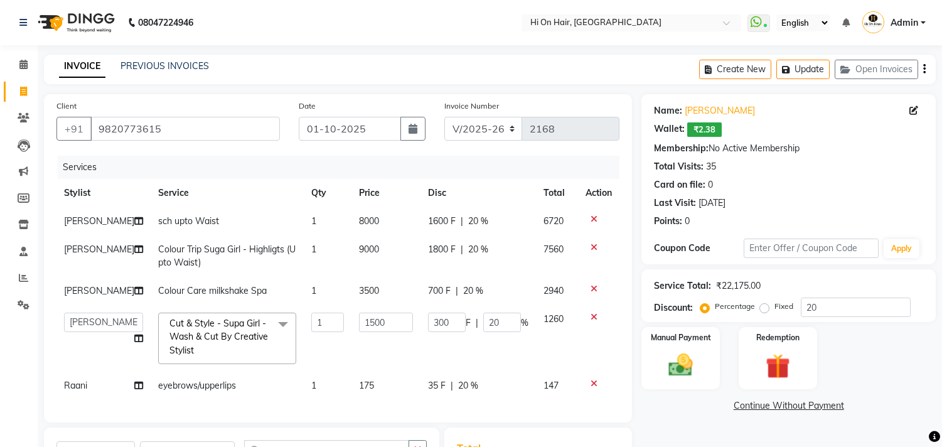
select select "535"
select select "20990"
select select "service"
select select "43988"
click at [807, 69] on button "Update" at bounding box center [803, 69] width 53 height 19
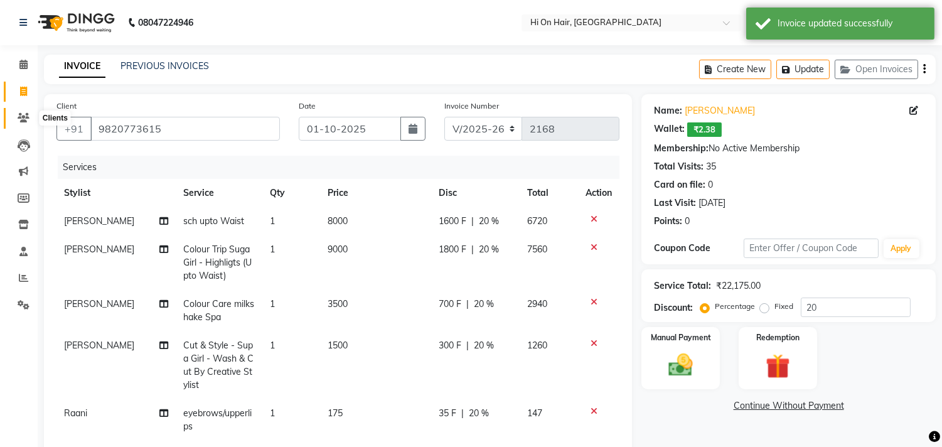
click at [23, 118] on icon at bounding box center [24, 117] width 12 height 9
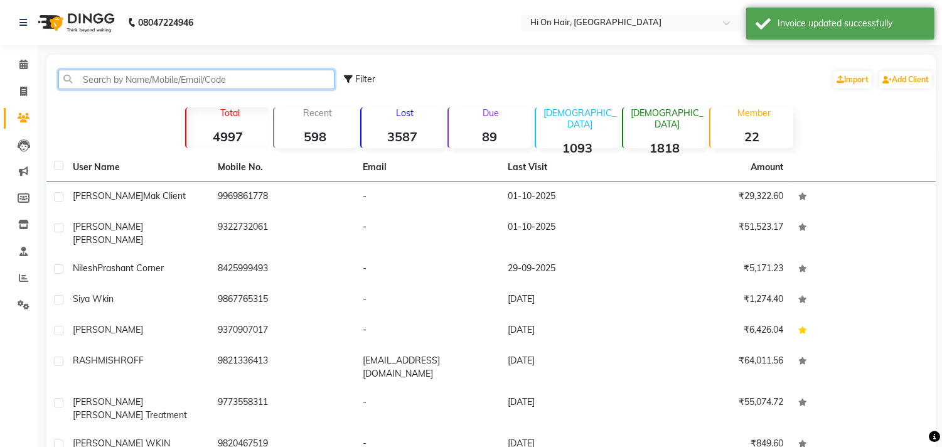
click at [121, 78] on input "text" at bounding box center [196, 79] width 276 height 19
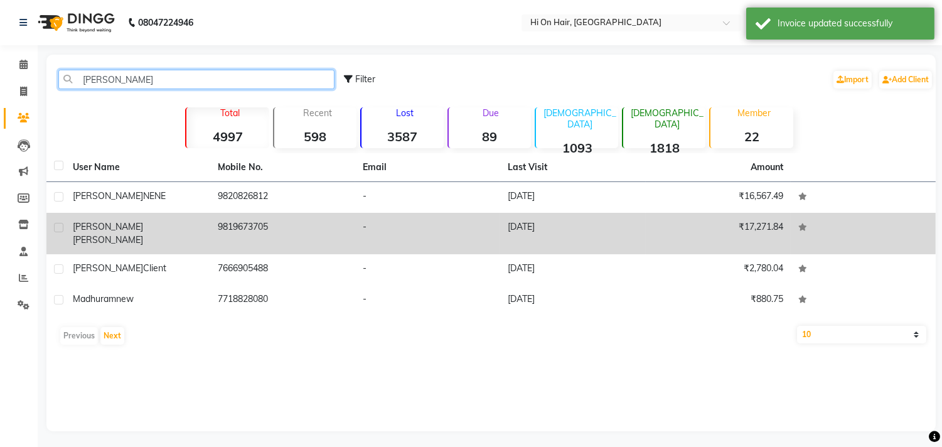
type input "[PERSON_NAME]"
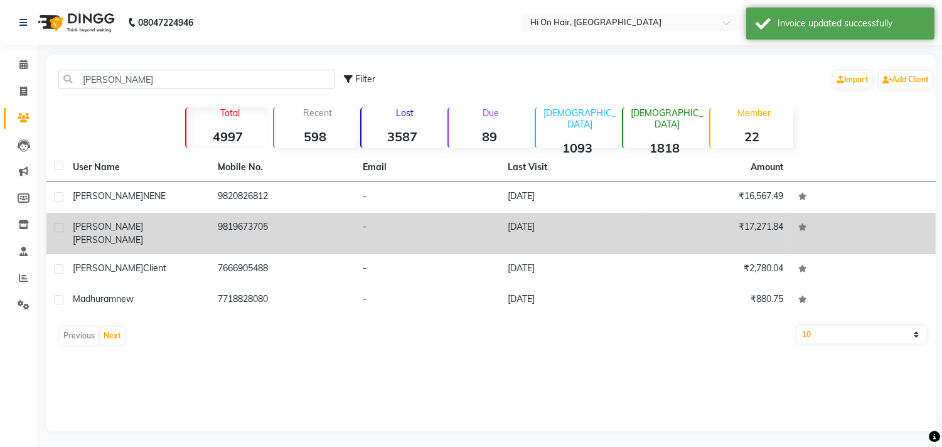
click at [181, 237] on td "madhura Tulsankar" at bounding box center [137, 233] width 145 height 41
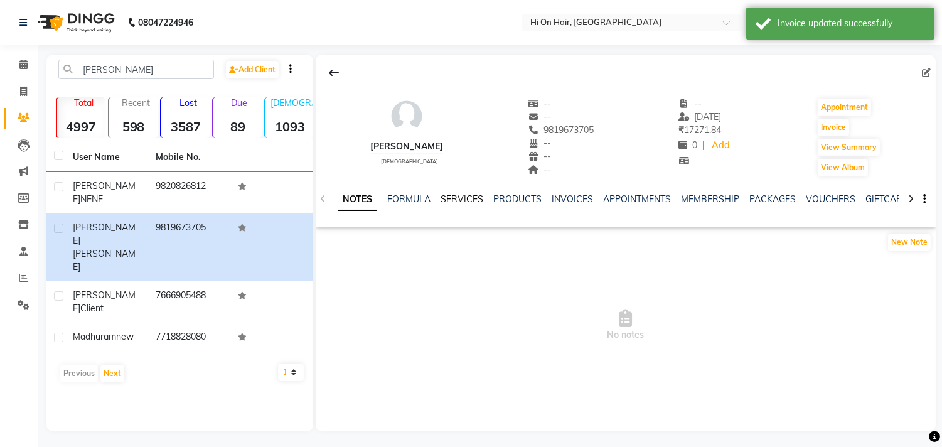
click at [470, 198] on link "SERVICES" at bounding box center [462, 198] width 43 height 11
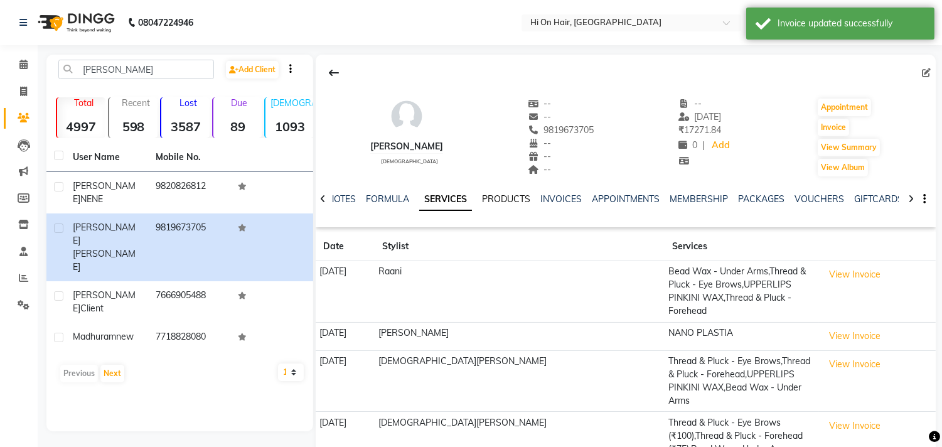
click at [511, 198] on link "PRODUCTS" at bounding box center [506, 198] width 48 height 11
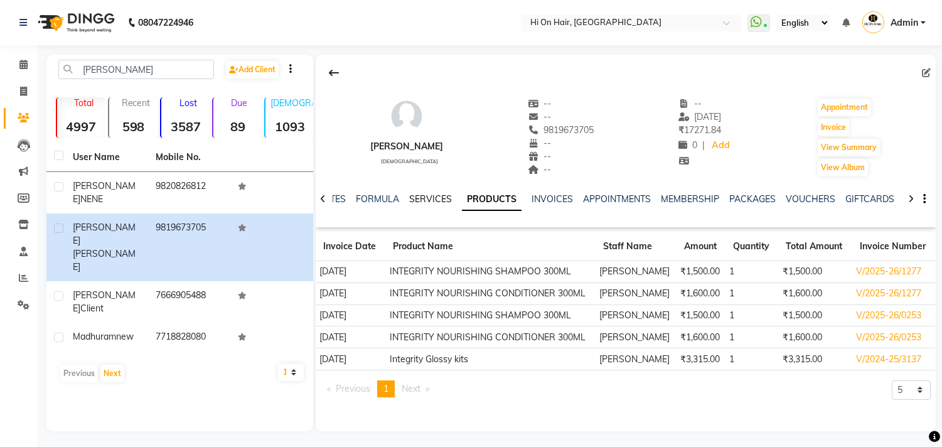
click at [429, 200] on link "SERVICES" at bounding box center [430, 198] width 43 height 11
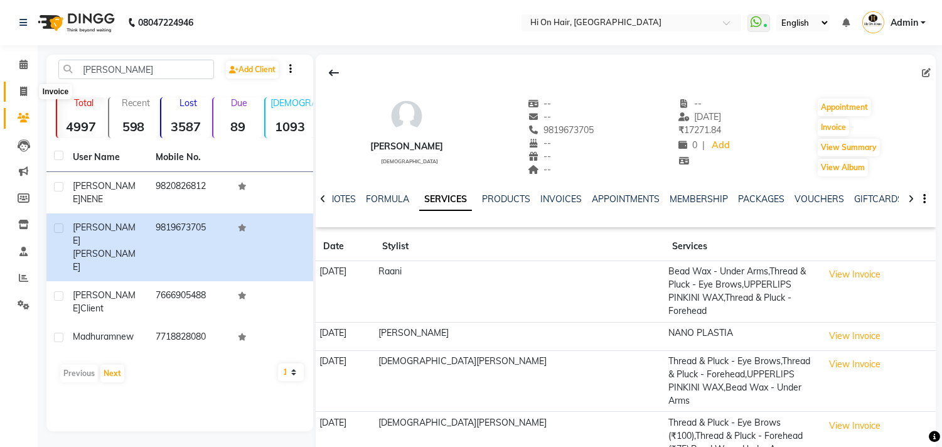
click at [19, 97] on span at bounding box center [24, 92] width 22 height 14
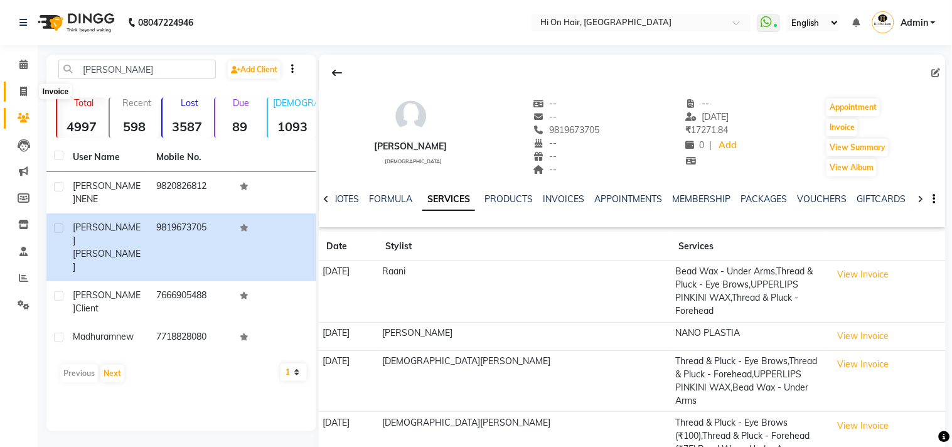
select select "535"
select select "service"
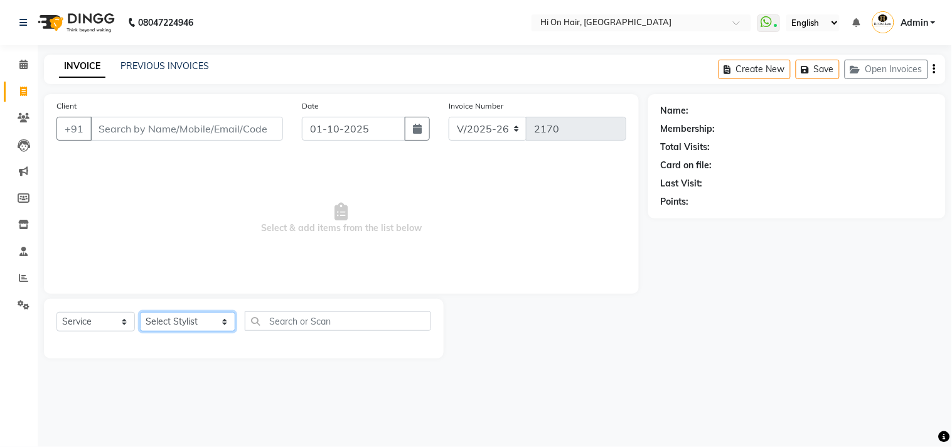
click at [195, 323] on select "Select Stylist [PERSON_NAME] [PERSON_NAME] Hi On Hair MAKYOPHI [PERSON_NAME] [P…" at bounding box center [187, 321] width 95 height 19
click at [290, 255] on span "Select & add items from the list below" at bounding box center [341, 219] width 570 height 126
click at [164, 67] on link "PREVIOUS INVOICES" at bounding box center [165, 65] width 89 height 11
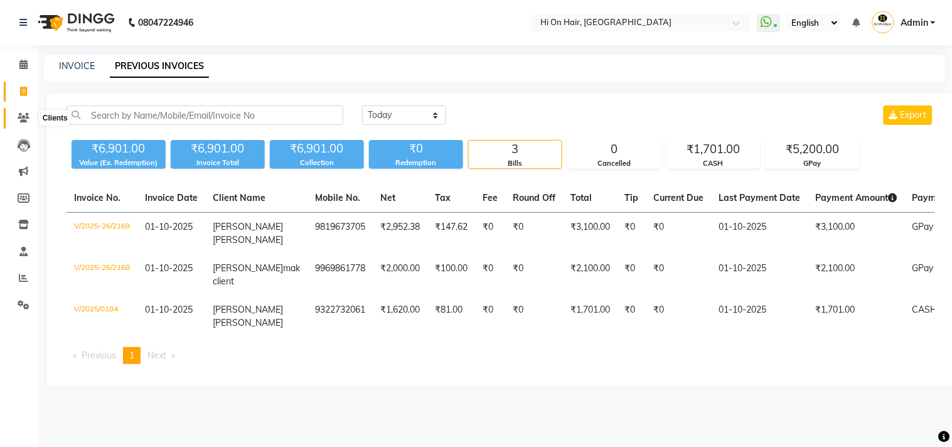
click at [19, 116] on icon at bounding box center [24, 117] width 12 height 9
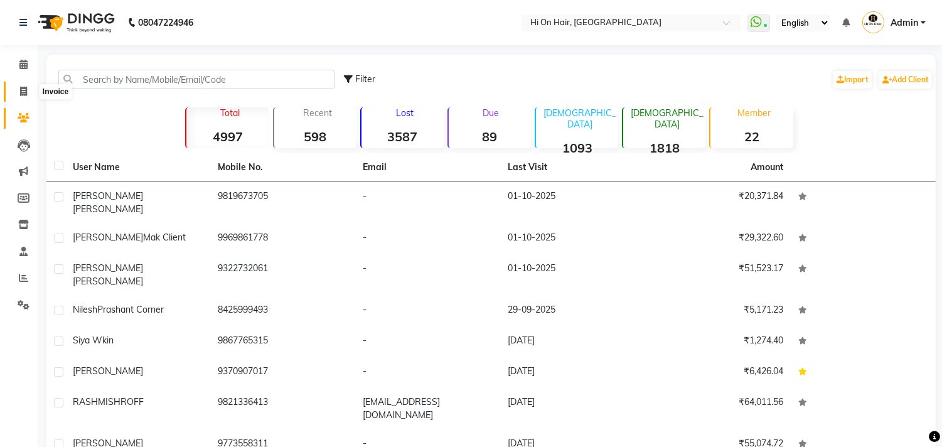
click at [20, 92] on icon at bounding box center [23, 91] width 7 height 9
select select "service"
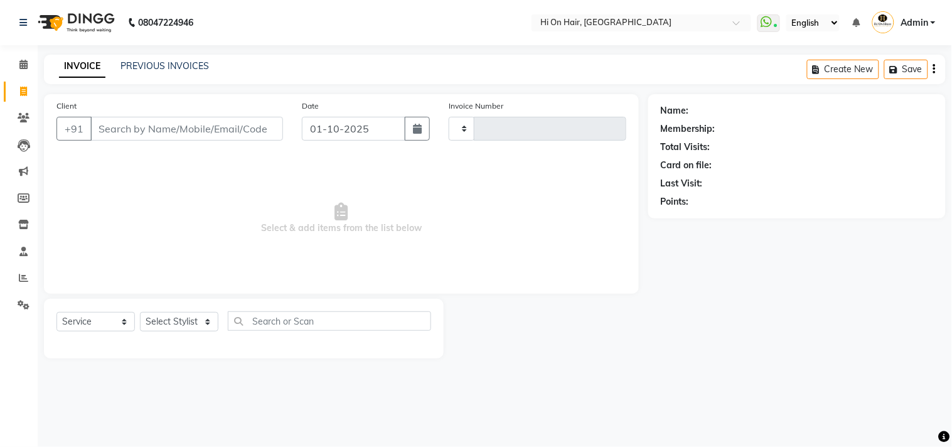
type input "2170"
select select "535"
click at [104, 129] on input "Client" at bounding box center [186, 129] width 193 height 24
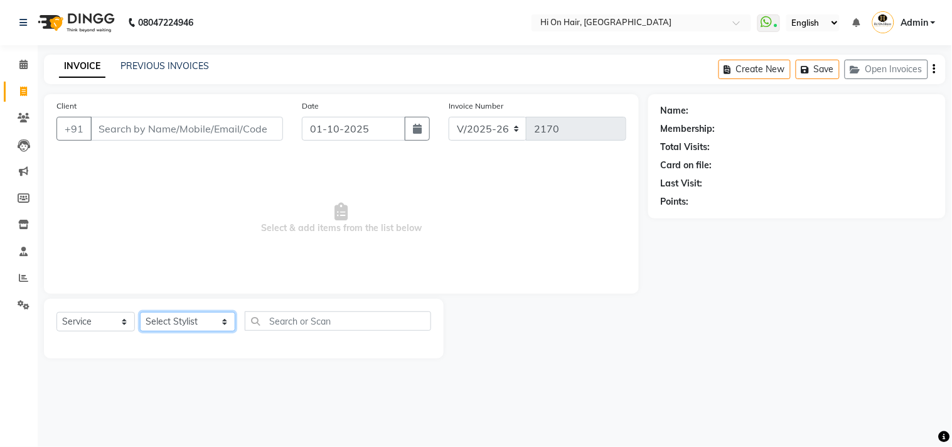
click at [199, 324] on select "Select Stylist [PERSON_NAME] [PERSON_NAME] Hi On Hair MAKYOPHI [PERSON_NAME] [P…" at bounding box center [187, 321] width 95 height 19
select select "29610"
click at [140, 313] on select "Select Stylist [PERSON_NAME] [PERSON_NAME] Hi On Hair MAKYOPHI [PERSON_NAME] [P…" at bounding box center [187, 321] width 95 height 19
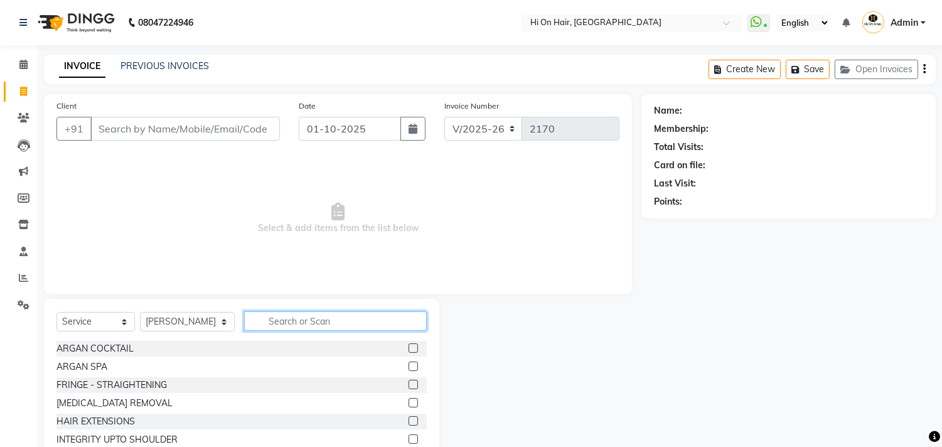
click at [247, 321] on input "text" at bounding box center [335, 320] width 183 height 19
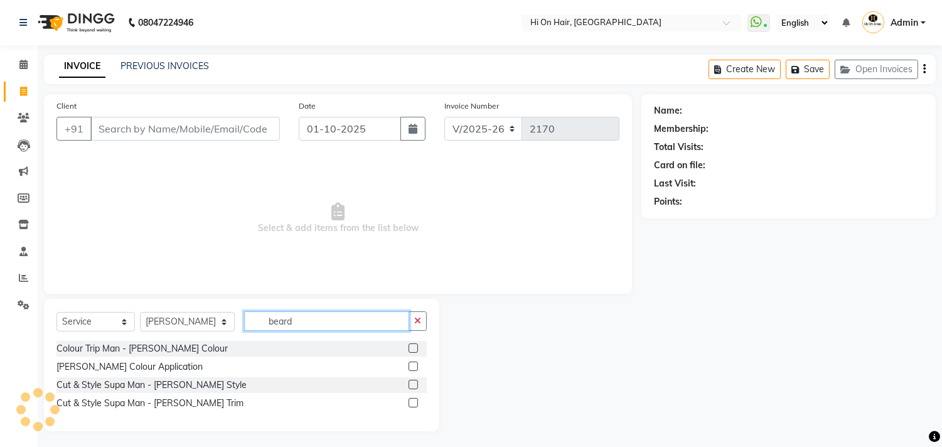
type input "beard"
click at [414, 382] on label at bounding box center [413, 384] width 9 height 9
click at [414, 382] on input "checkbox" at bounding box center [413, 385] width 8 height 8
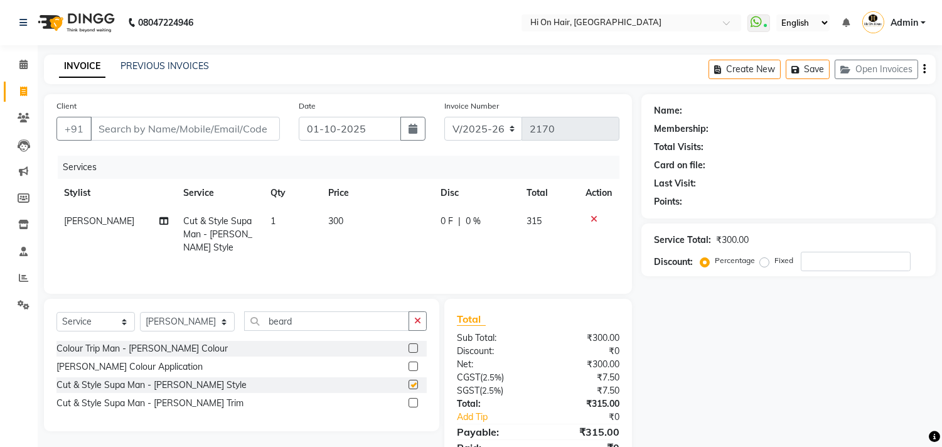
checkbox input "false"
click at [384, 230] on td "300" at bounding box center [377, 234] width 112 height 55
select select "29610"
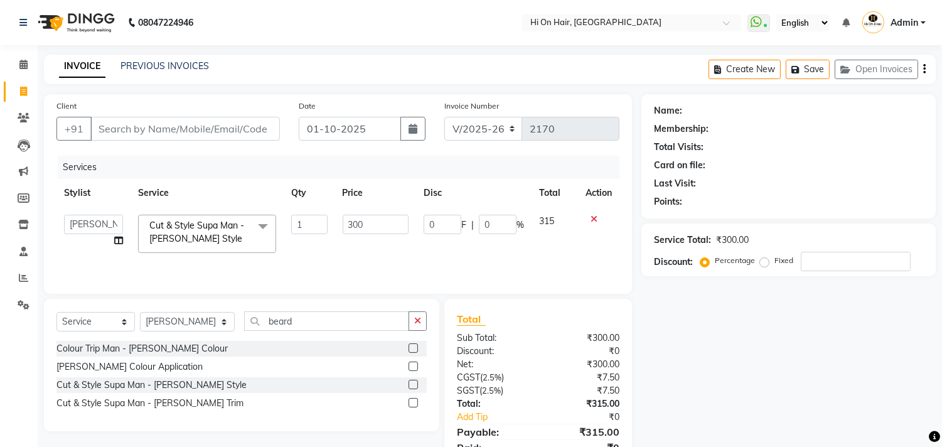
click at [771, 253] on div "Fixed" at bounding box center [778, 260] width 31 height 15
click at [810, 264] on input "number" at bounding box center [856, 261] width 110 height 19
type input "2"
type input "6"
type input "2"
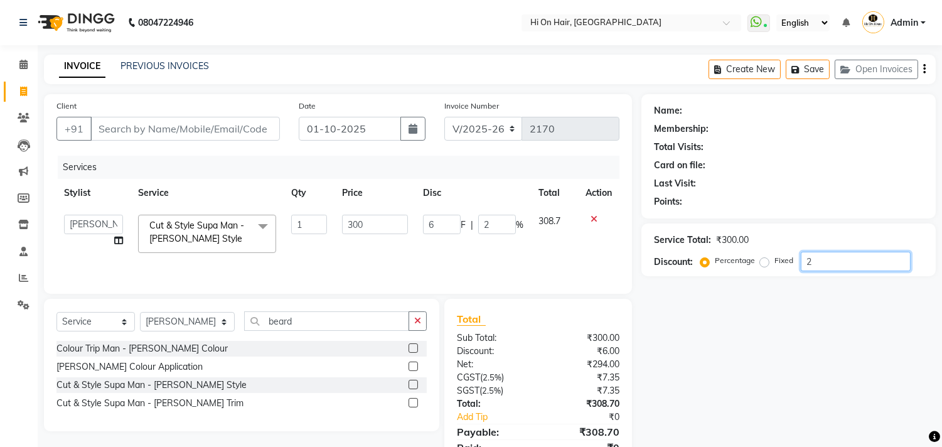
type input "20"
type input "60"
type input "20"
click at [185, 121] on input "Client" at bounding box center [185, 129] width 190 height 24
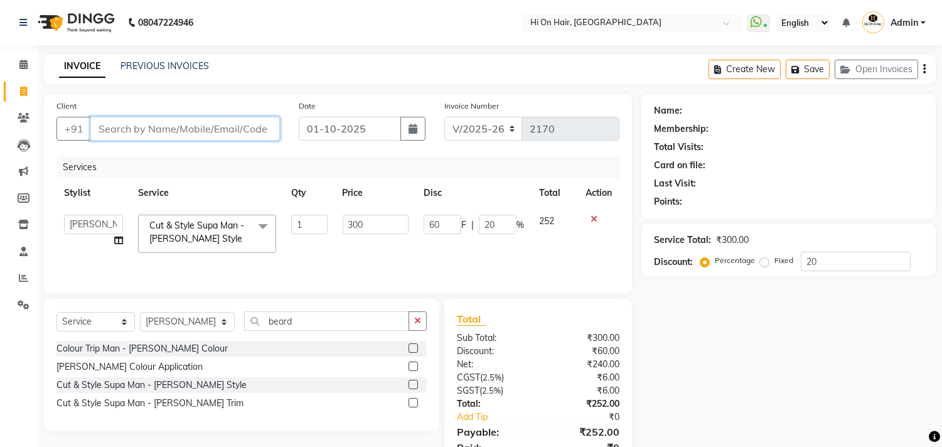
click at [102, 135] on input "Client" at bounding box center [185, 129] width 190 height 24
type input "W"
type input "0"
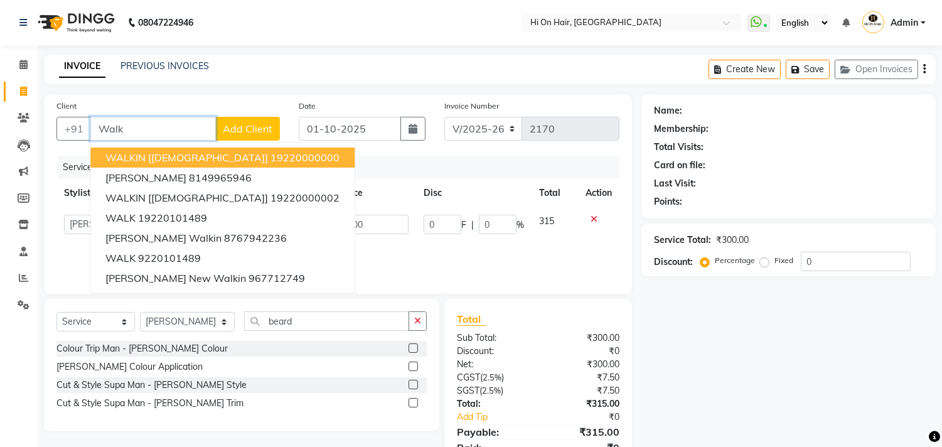
click at [130, 164] on button "WALKIN [MALE] 19220000000" at bounding box center [222, 158] width 264 height 20
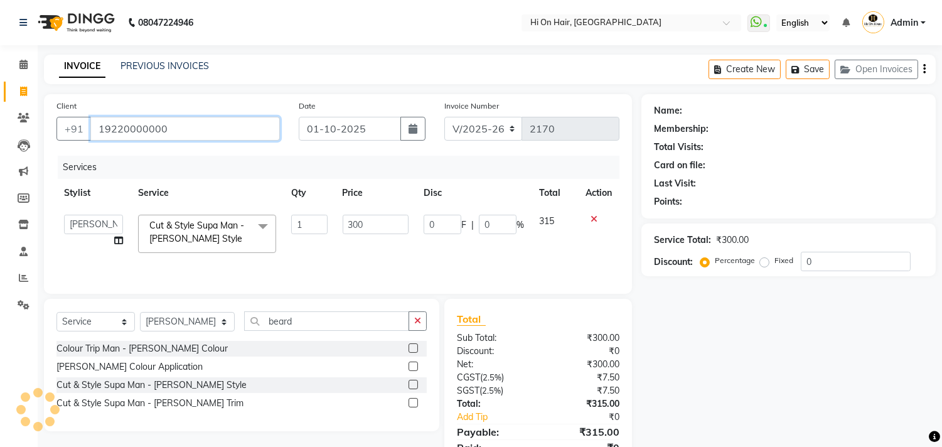
type input "19220000000"
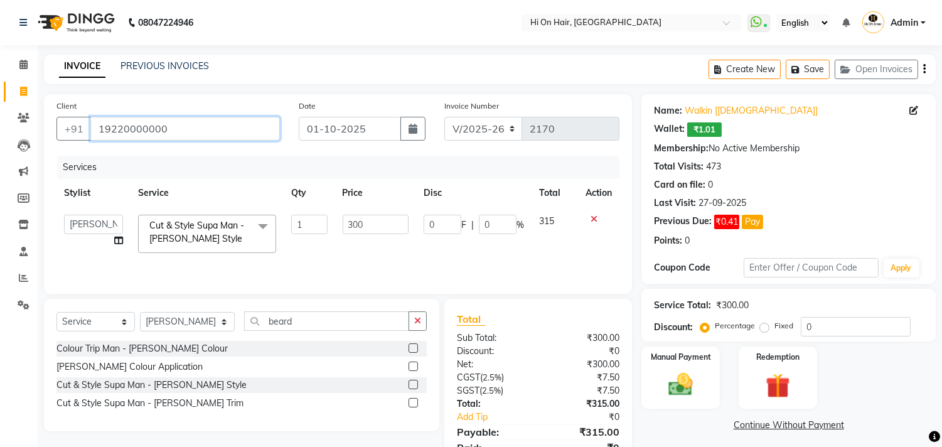
drag, startPoint x: 205, startPoint y: 132, endPoint x: 36, endPoint y: 134, distance: 168.9
click at [36, 134] on div "Client +91 19220000000 Date 01-10-2025 Invoice Number V/2025 V/2025-26 2170 Ser…" at bounding box center [338, 288] width 607 height 389
click at [687, 375] on img at bounding box center [680, 385] width 41 height 30
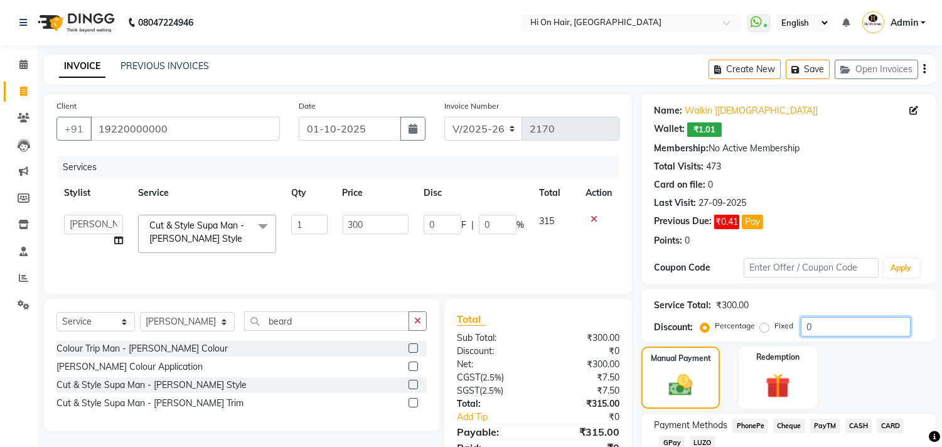
click at [804, 330] on input "0" at bounding box center [856, 326] width 110 height 19
type input "20"
type input "60"
type input "20"
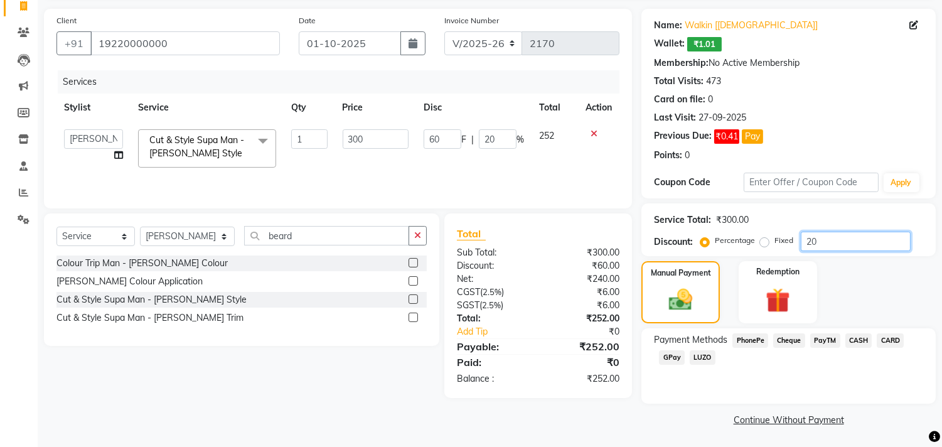
type input "20"
click at [672, 360] on span "GPay" at bounding box center [672, 357] width 26 height 14
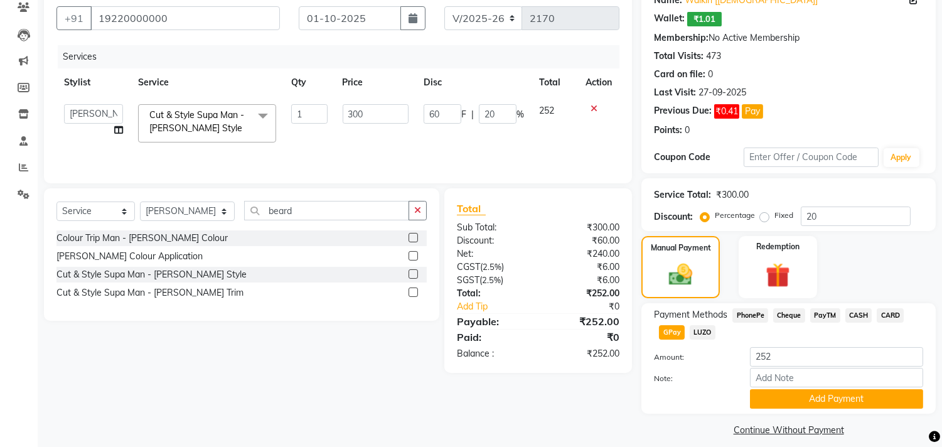
scroll to position [122, 0]
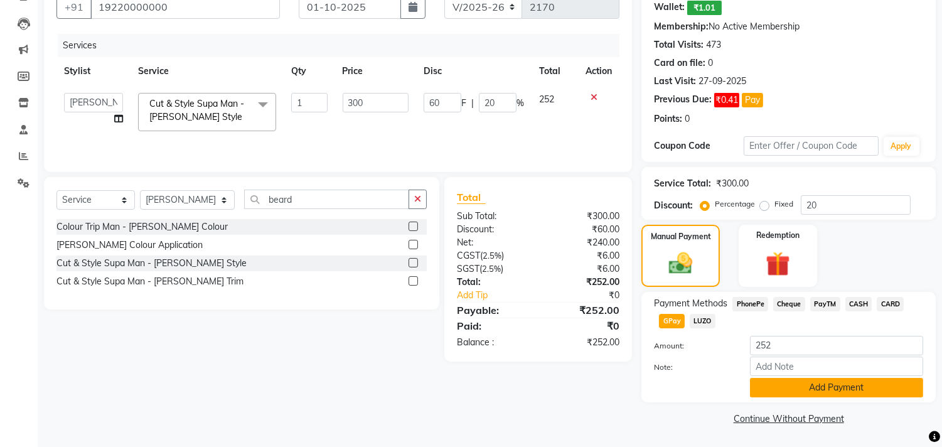
click at [810, 390] on button "Add Payment" at bounding box center [836, 387] width 173 height 19
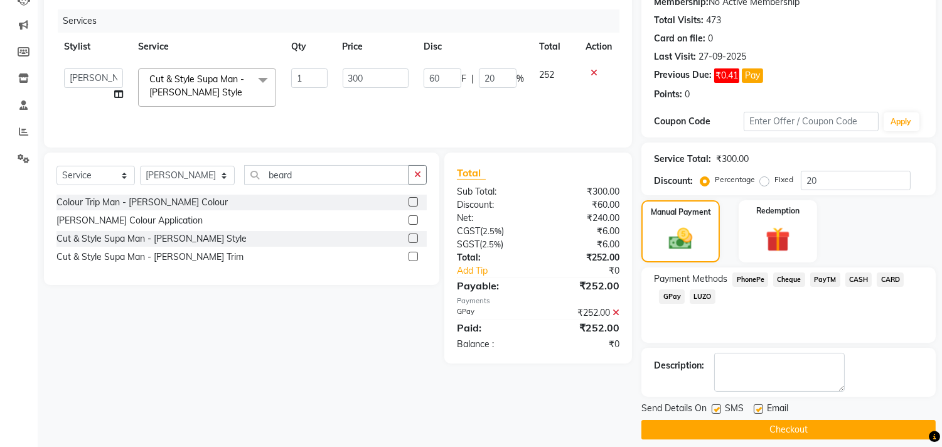
scroll to position [157, 0]
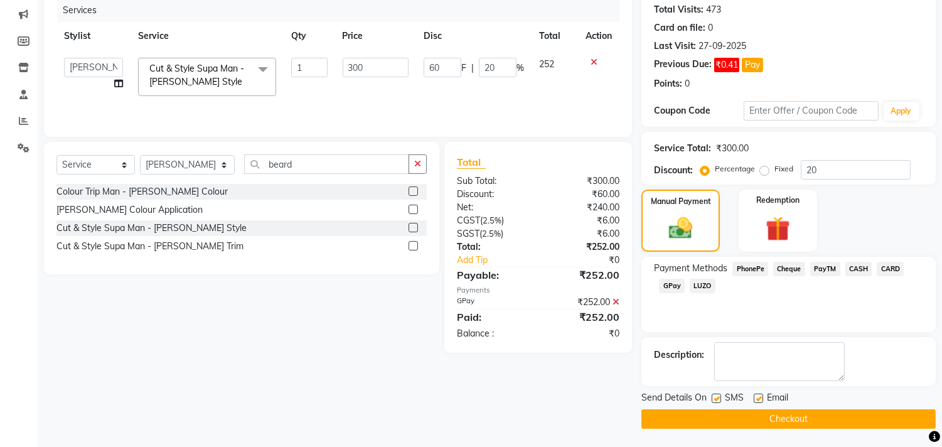
click at [761, 397] on label at bounding box center [758, 398] width 9 height 9
click at [761, 397] on input "checkbox" at bounding box center [758, 399] width 8 height 8
checkbox input "false"
click at [760, 411] on button "Checkout" at bounding box center [789, 418] width 294 height 19
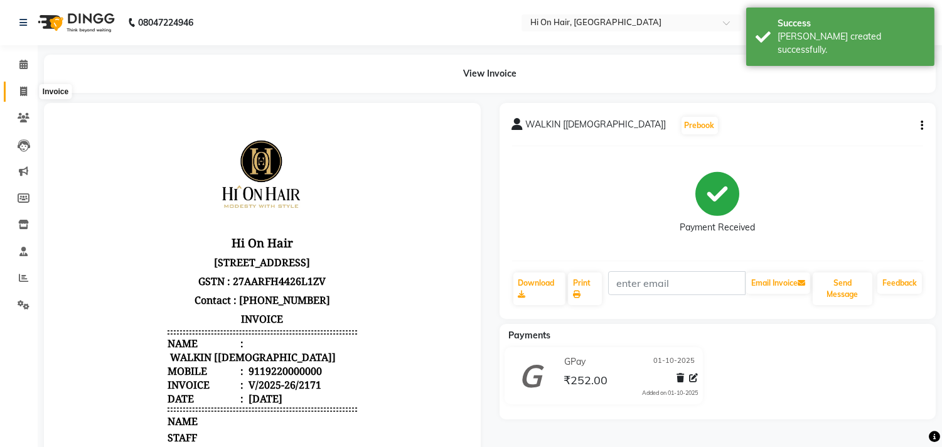
click at [20, 87] on icon at bounding box center [23, 91] width 7 height 9
select select "service"
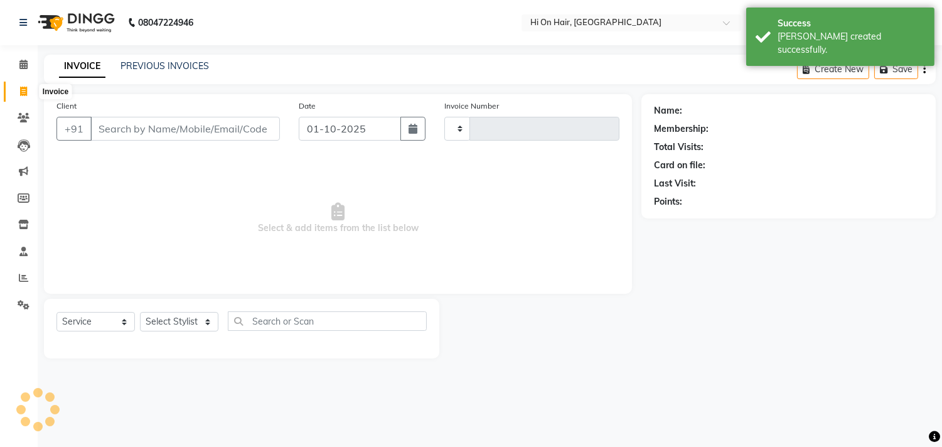
type input "2172"
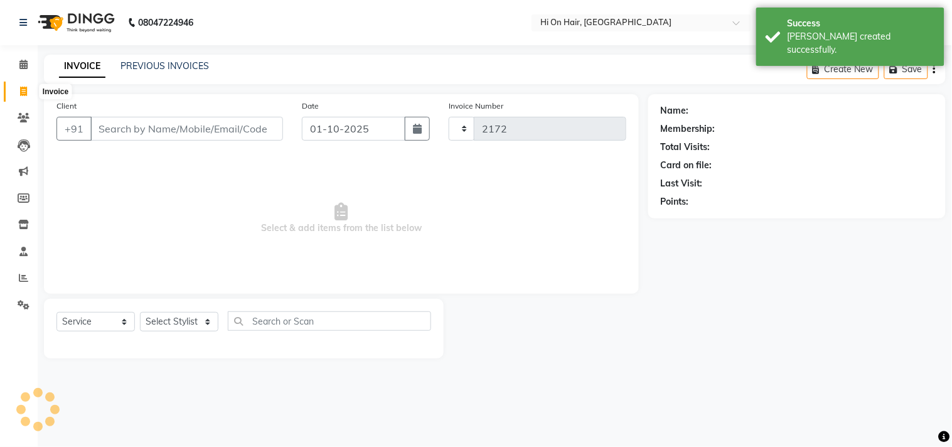
select select "535"
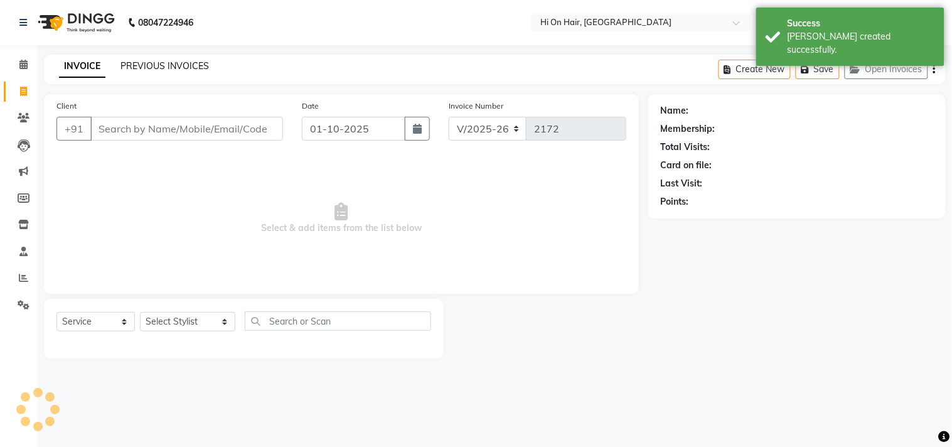
click at [168, 64] on link "PREVIOUS INVOICES" at bounding box center [165, 65] width 89 height 11
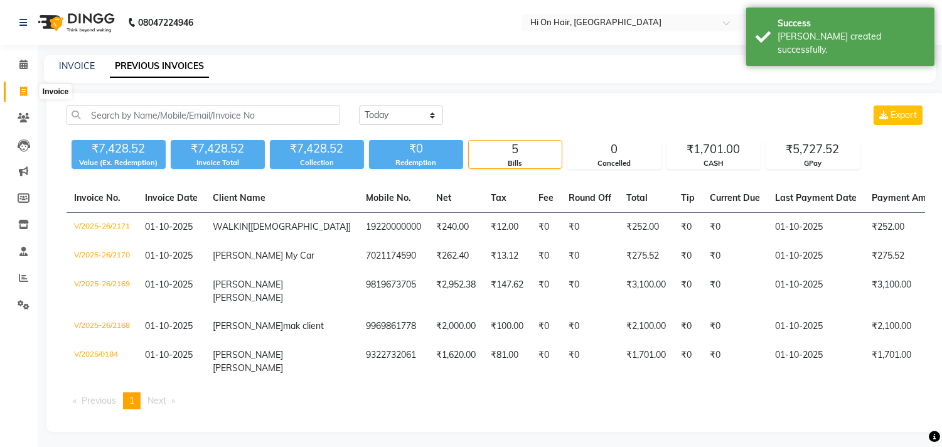
click at [17, 86] on span at bounding box center [24, 92] width 22 height 14
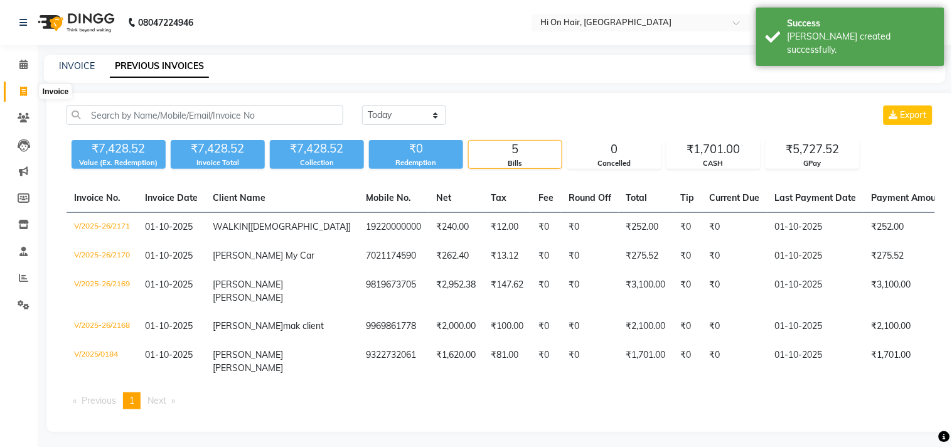
select select "535"
select select "service"
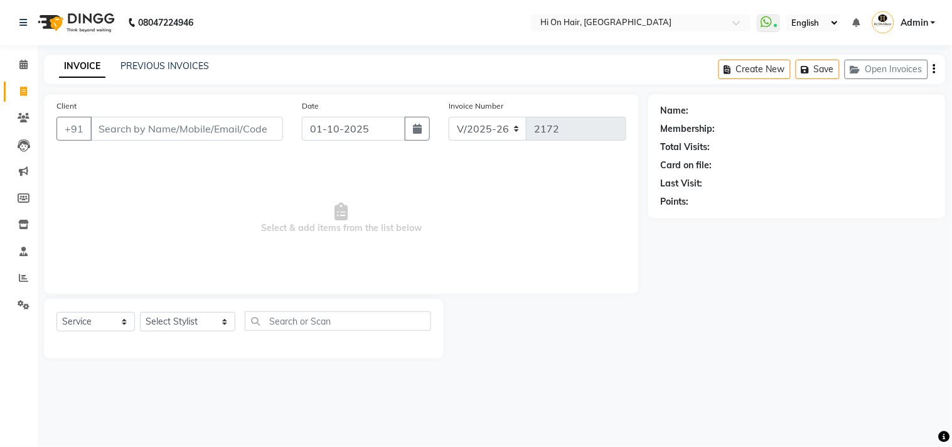
type input "9"
